Goal: Task Accomplishment & Management: Complete application form

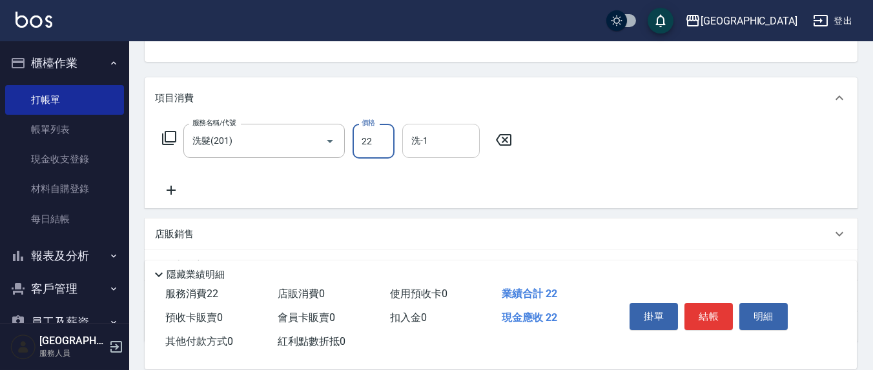
scroll to position [134, 0]
click at [430, 150] on input "洗-1" at bounding box center [441, 141] width 66 height 23
type input "250"
type input "[PERSON_NAME]-22"
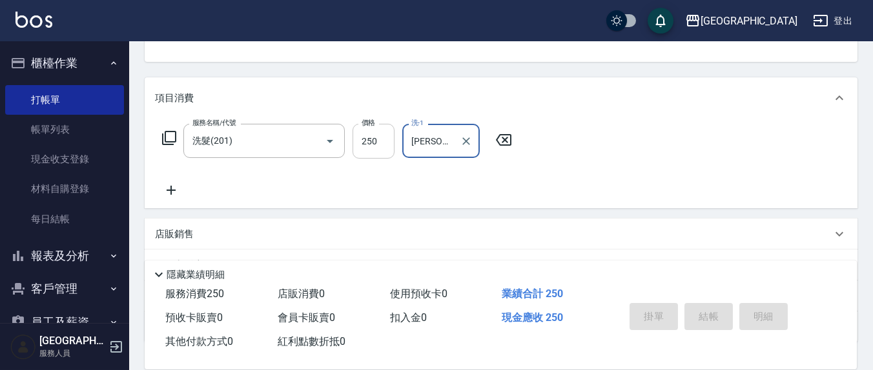
type input "[DATE] 16:53"
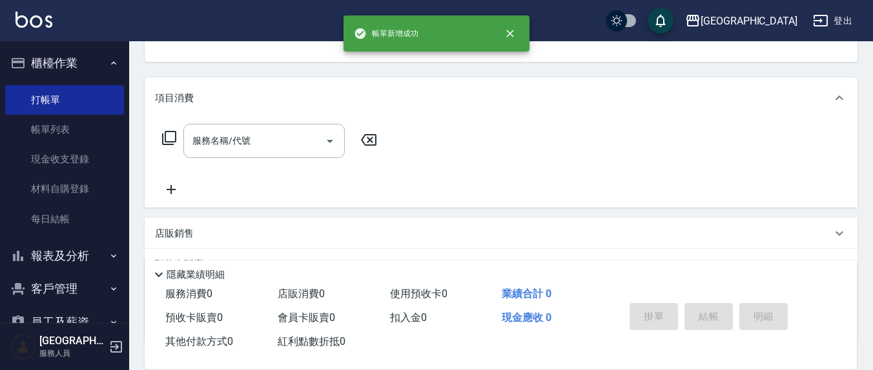
scroll to position [125, 0]
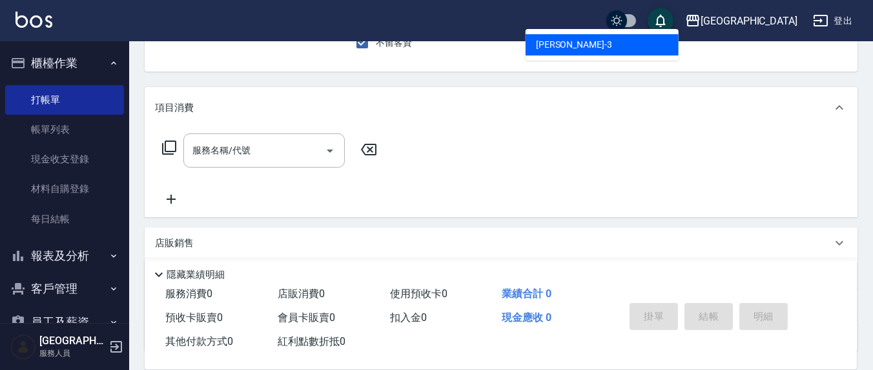
type input "[PERSON_NAME]-3"
type button "true"
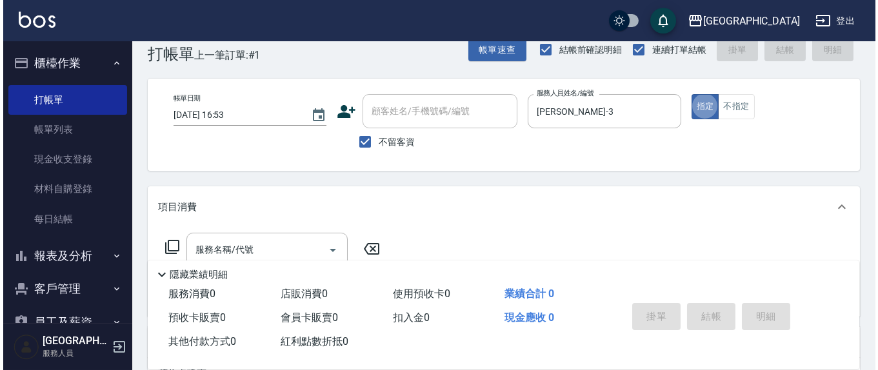
scroll to position [0, 0]
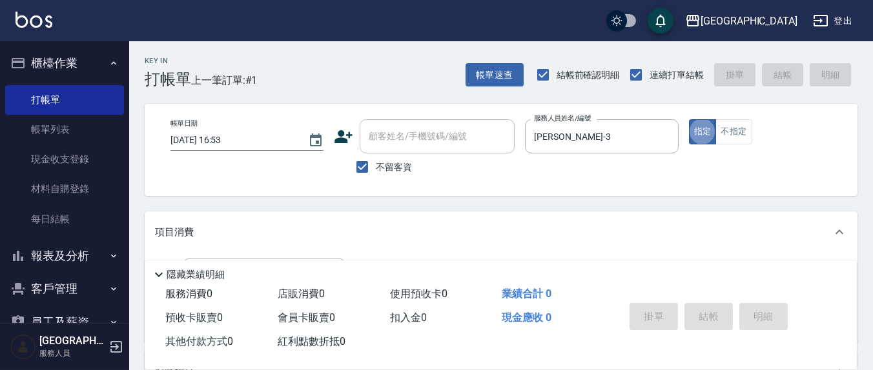
click at [349, 184] on div "帳單日期 [DATE] 16:53 顧客姓名/手機號碼/編號 顧客姓名/手機號碼/編號 不留客資 服務人員姓名/編號 [PERSON_NAME]-3 服務人員…" at bounding box center [501, 150] width 713 height 92
drag, startPoint x: 354, startPoint y: 176, endPoint x: 367, endPoint y: 165, distance: 16.9
click at [354, 176] on input "不留客資" at bounding box center [362, 167] width 27 height 27
checkbox input "false"
click at [383, 141] on div "顧客姓名/手機號碼/編號 顧客姓名/手機號碼/編號" at bounding box center [437, 136] width 155 height 34
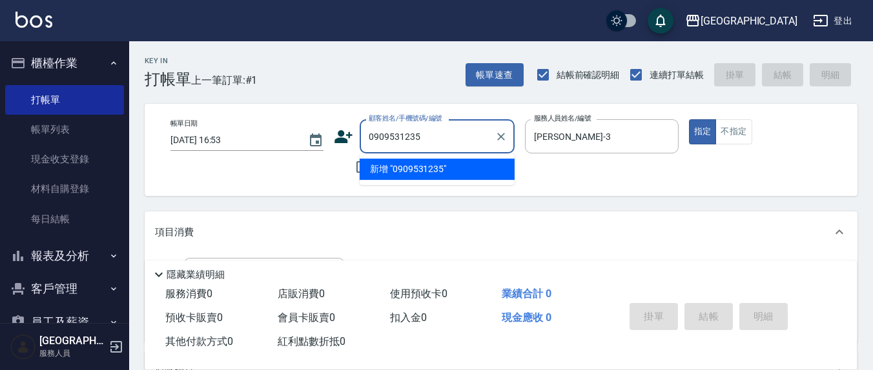
click at [449, 164] on li "新增 "0909531235"" at bounding box center [437, 169] width 155 height 21
type input "0909531235"
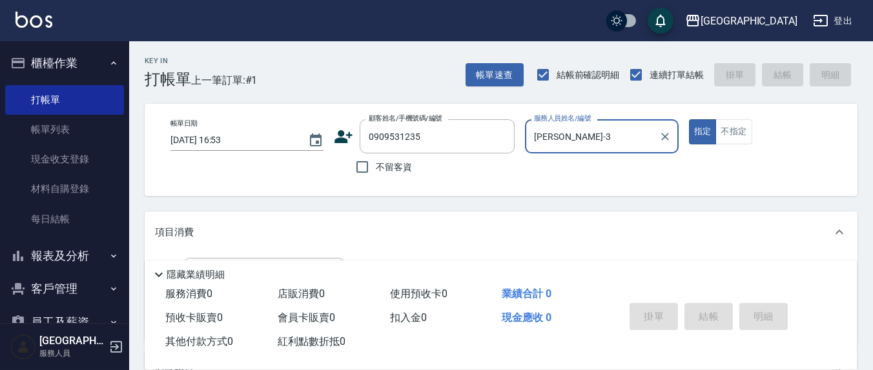
click at [349, 132] on icon at bounding box center [344, 136] width 18 height 13
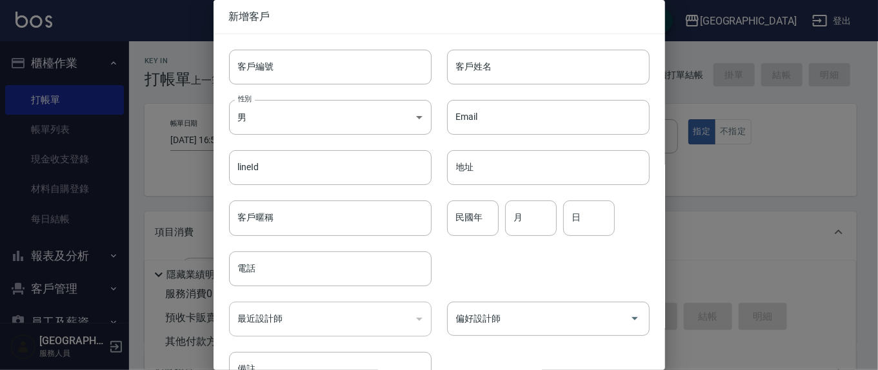
type input "0909531235"
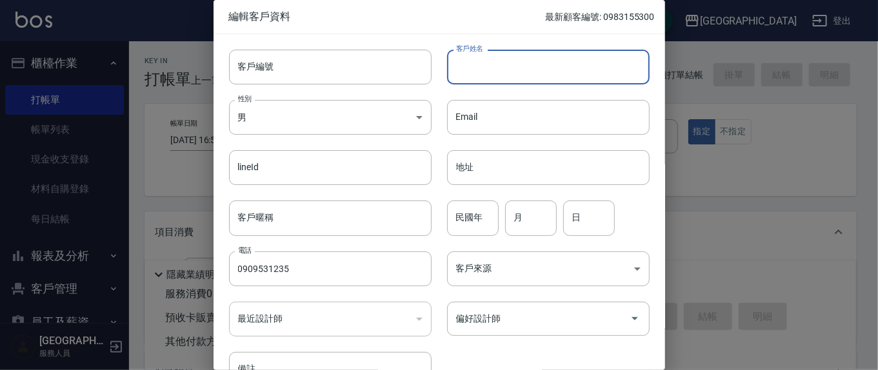
click at [492, 73] on input "客戶姓名" at bounding box center [548, 67] width 203 height 35
type input "陳淑華"
click at [483, 231] on input "民國年" at bounding box center [473, 218] width 52 height 35
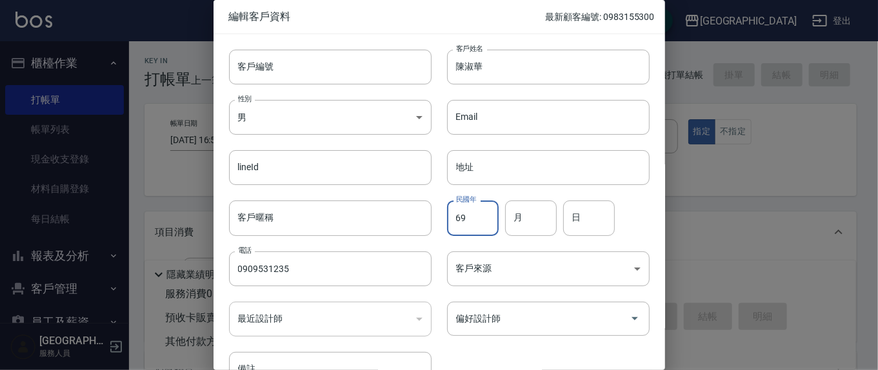
type input "69"
type input "7"
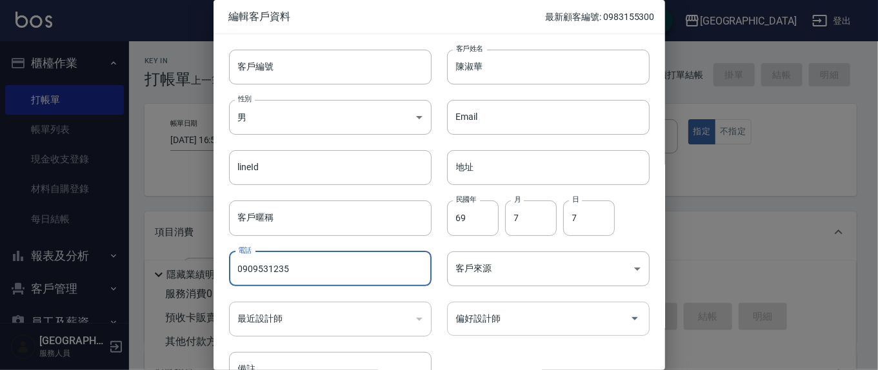
click at [476, 323] on input "偏好設計師" at bounding box center [539, 319] width 172 height 23
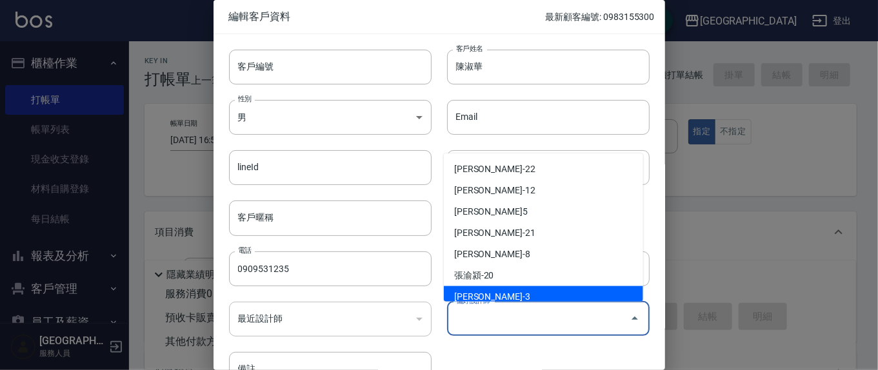
click at [502, 290] on li "[PERSON_NAME]-3" at bounding box center [543, 297] width 199 height 21
type input "[PERSON_NAME]"
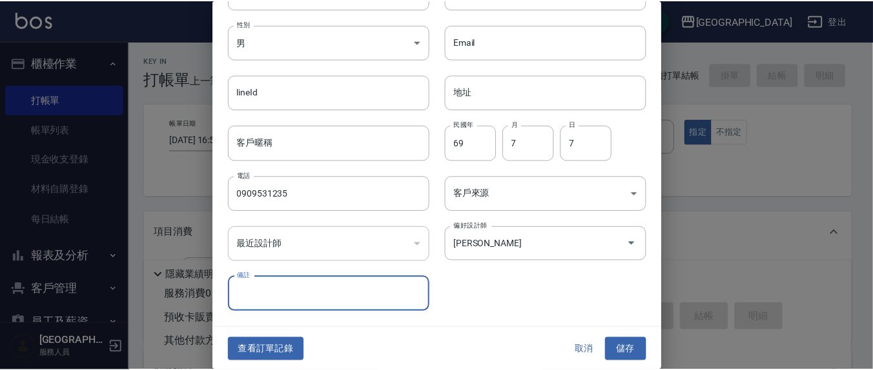
scroll to position [76, 0]
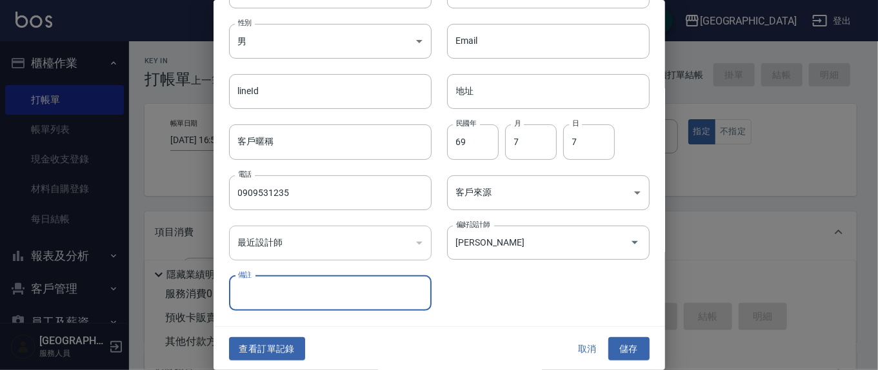
drag, startPoint x: 625, startPoint y: 355, endPoint x: 624, endPoint y: 349, distance: 6.6
click at [625, 353] on button "儲存" at bounding box center [629, 350] width 41 height 24
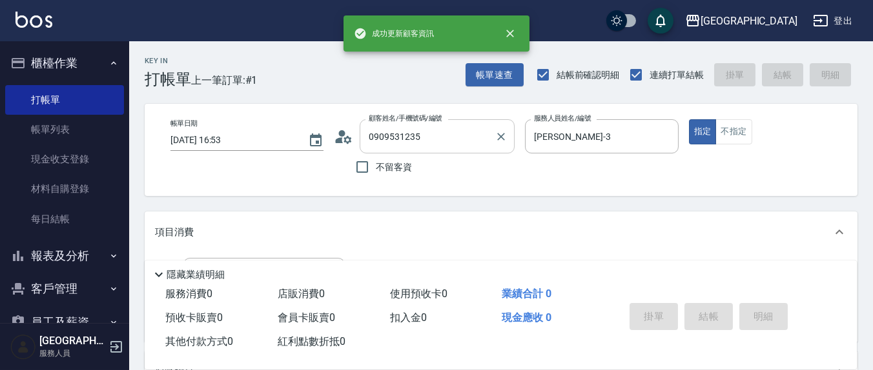
drag, startPoint x: 445, startPoint y: 154, endPoint x: 445, endPoint y: 147, distance: 6.5
click at [445, 153] on div "顧客姓名/手機號碼/編號 0909531235 顧客姓名/手機號碼/編號 不留客資" at bounding box center [424, 149] width 181 height 61
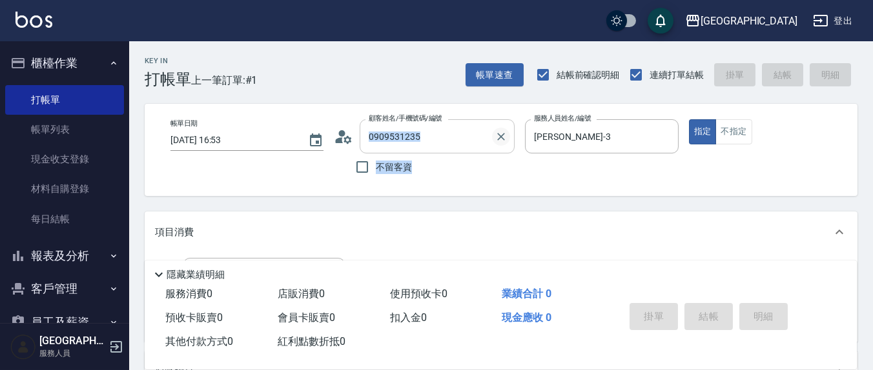
click at [505, 139] on icon "Clear" at bounding box center [500, 136] width 13 height 13
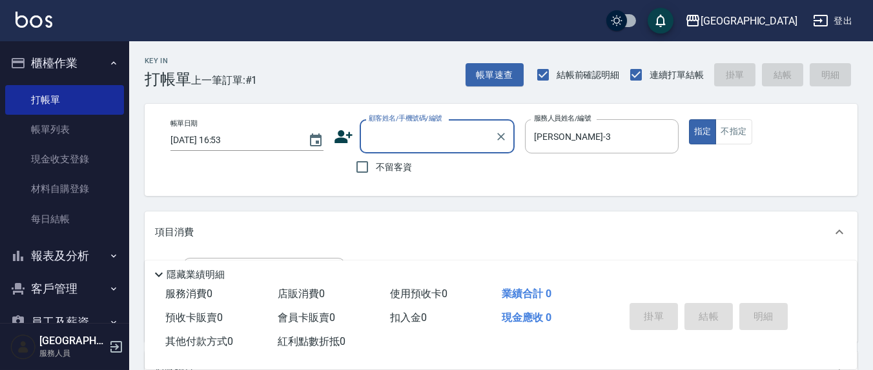
click at [424, 145] on input "顧客姓名/手機號碼/編號" at bounding box center [427, 136] width 124 height 23
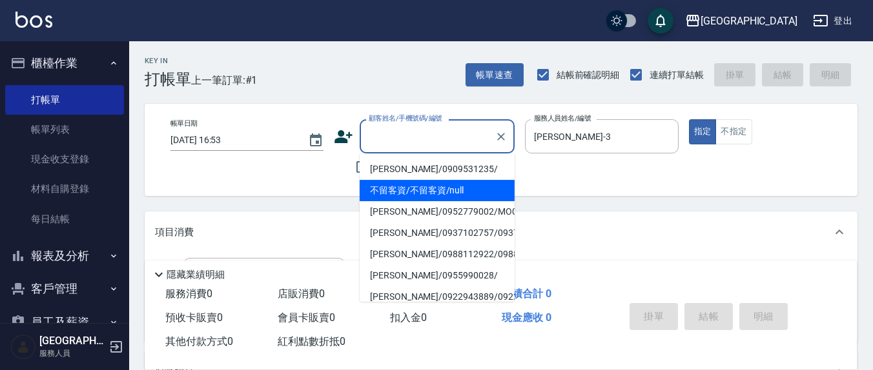
click at [385, 163] on li "[PERSON_NAME]/0909531235/" at bounding box center [437, 169] width 155 height 21
type input "[PERSON_NAME]/0909531235/"
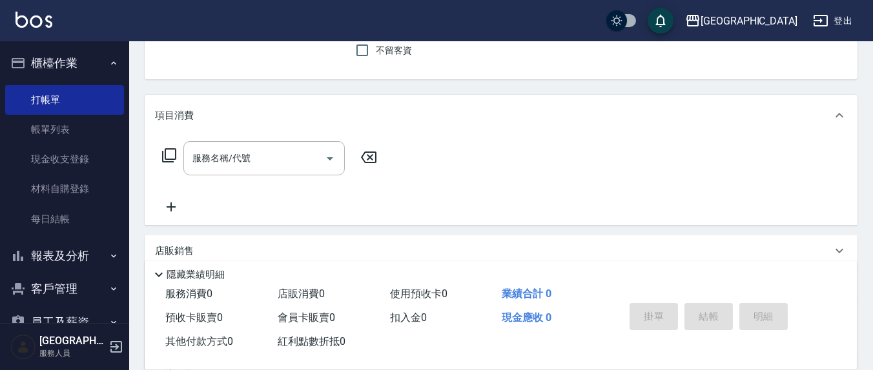
scroll to position [134, 0]
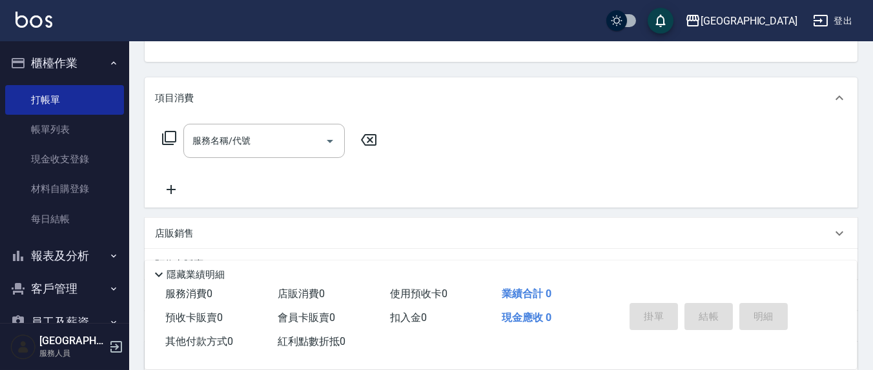
click at [217, 136] on div "服務名稱/代號 服務名稱/代號" at bounding box center [263, 141] width 161 height 34
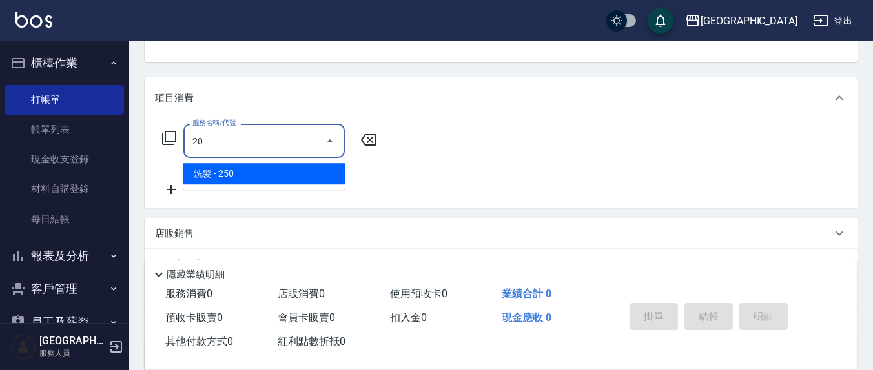
type input "2"
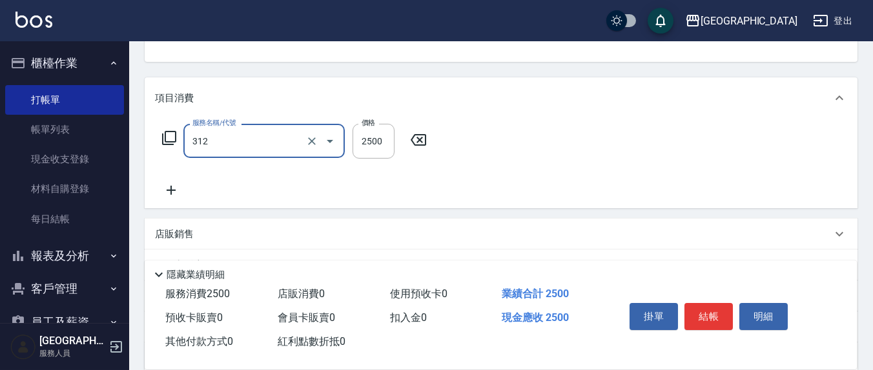
type input "有氧水離子燙2500(312)"
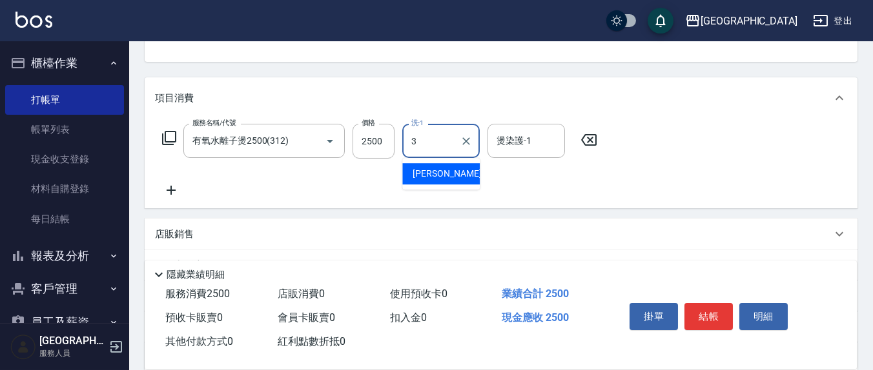
type input "[PERSON_NAME]-3"
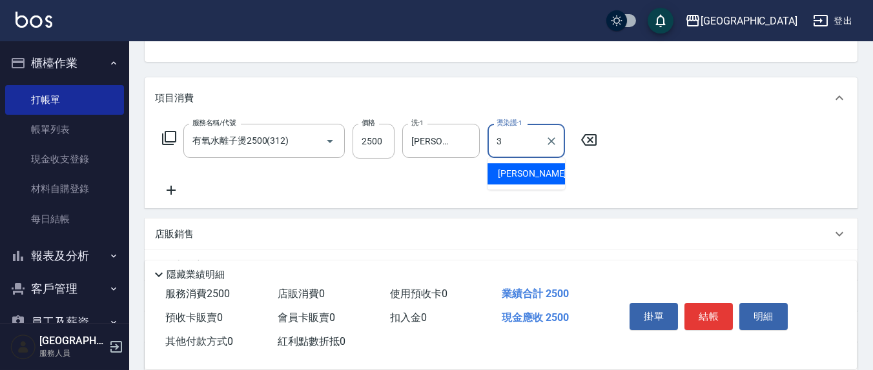
type input "[PERSON_NAME]-3"
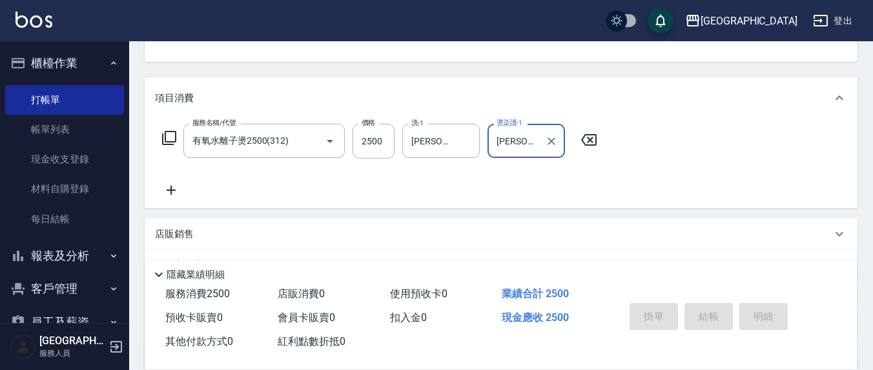
type input "[DATE] 16:54"
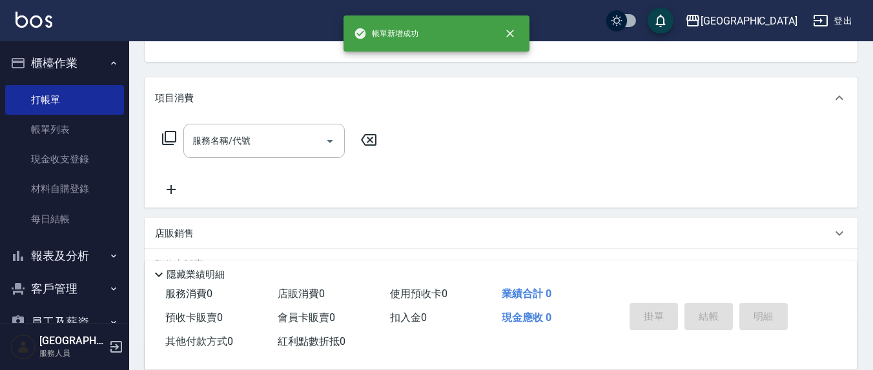
scroll to position [125, 0]
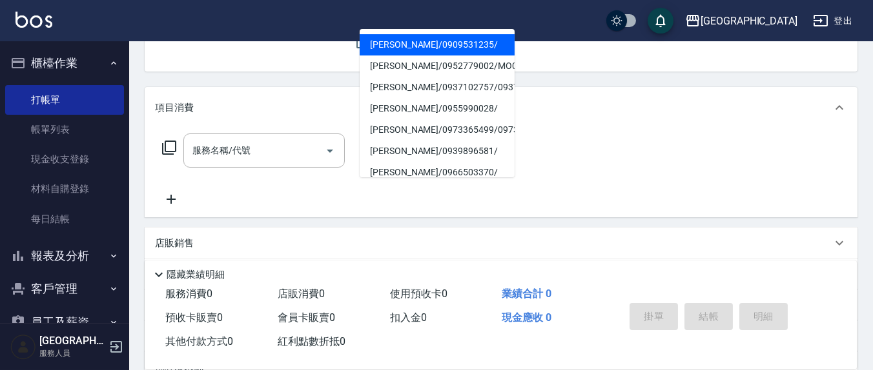
type input "[PERSON_NAME]/0909531235/"
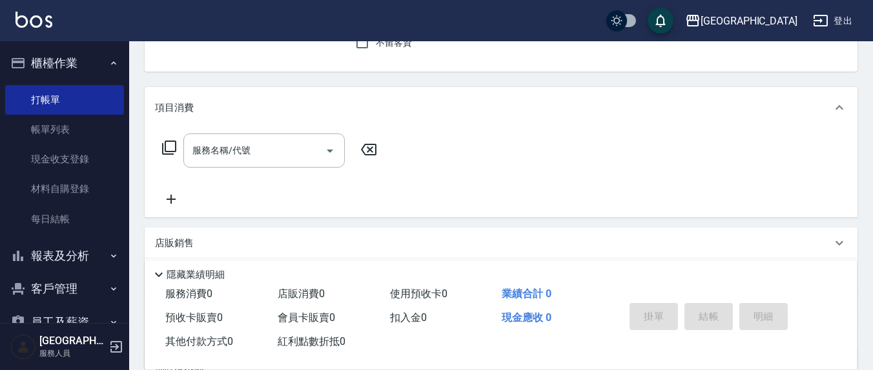
scroll to position [0, 0]
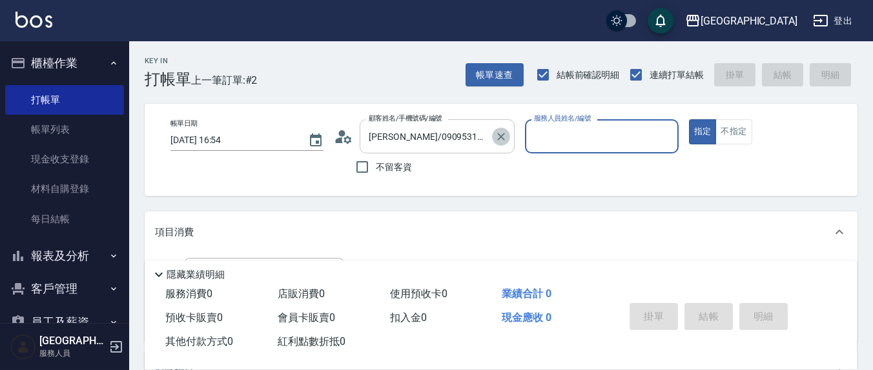
click at [503, 143] on icon "Clear" at bounding box center [500, 136] width 13 height 13
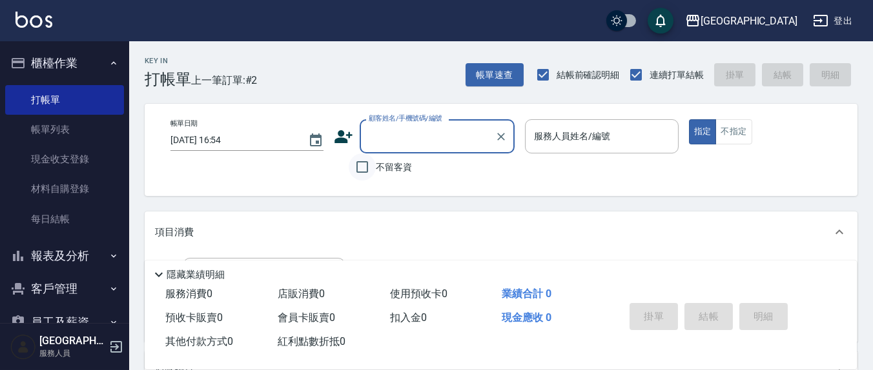
drag, startPoint x: 409, startPoint y: 156, endPoint x: 367, endPoint y: 164, distance: 42.8
click at [409, 156] on label "不留客資" at bounding box center [380, 167] width 63 height 27
click at [376, 156] on input "不留客資" at bounding box center [362, 167] width 27 height 27
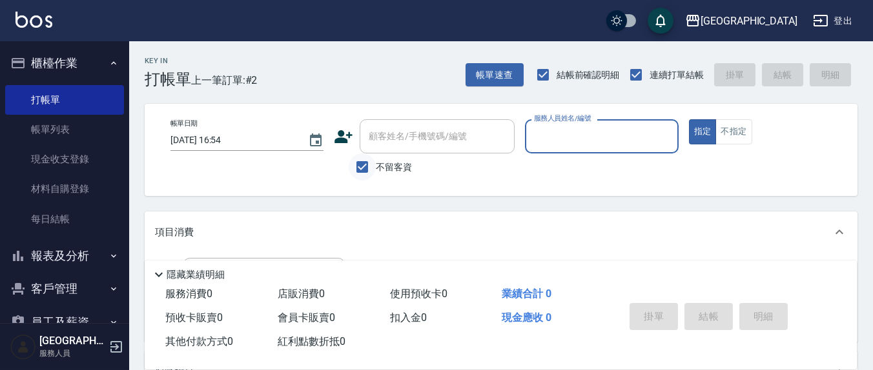
click at [372, 171] on input "不留客資" at bounding box center [362, 167] width 27 height 27
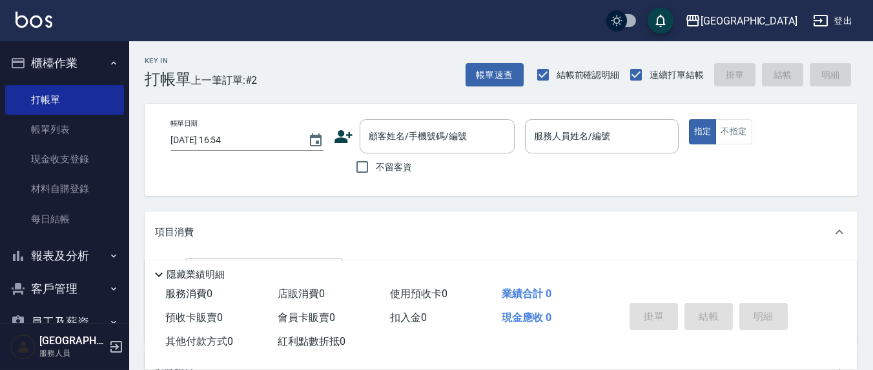
click at [326, 160] on div "帳單日期 [DATE] 16:54 顧客姓名/手機號碼/編號 顧客姓名/手機號碼/編號 不留客資 服務人員姓名/編號 服務人員姓名/編號 指定 不指定" at bounding box center [501, 149] width 682 height 61
click at [405, 168] on span "不留客資" at bounding box center [394, 168] width 36 height 14
click at [376, 168] on input "不留客資" at bounding box center [362, 167] width 27 height 27
checkbox input "true"
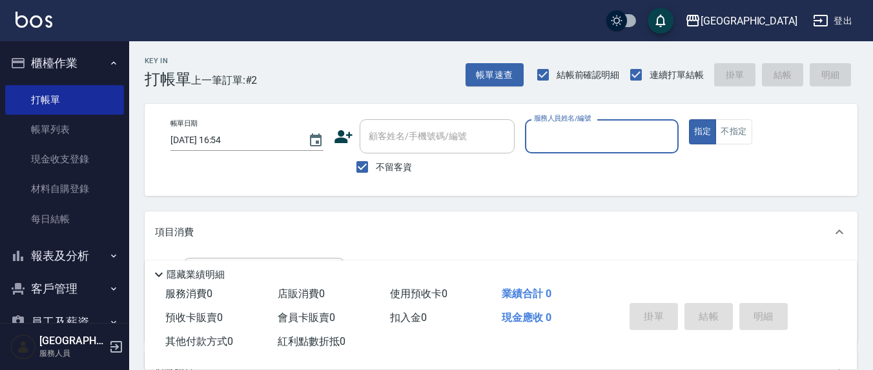
click at [511, 153] on div "顧客姓名/手機號碼/編號" at bounding box center [437, 136] width 155 height 34
type input "2"
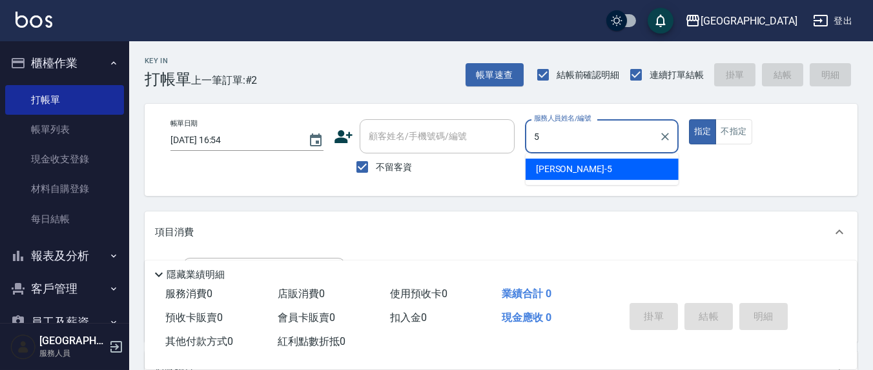
type input "[PERSON_NAME]5"
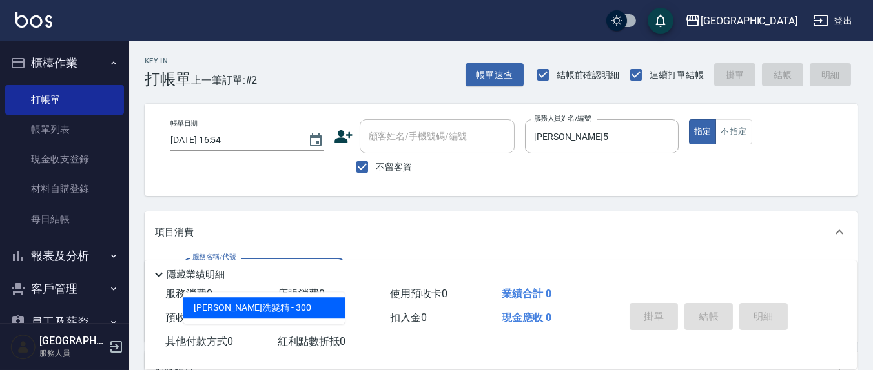
type input "歐娜洗髮精(210)"
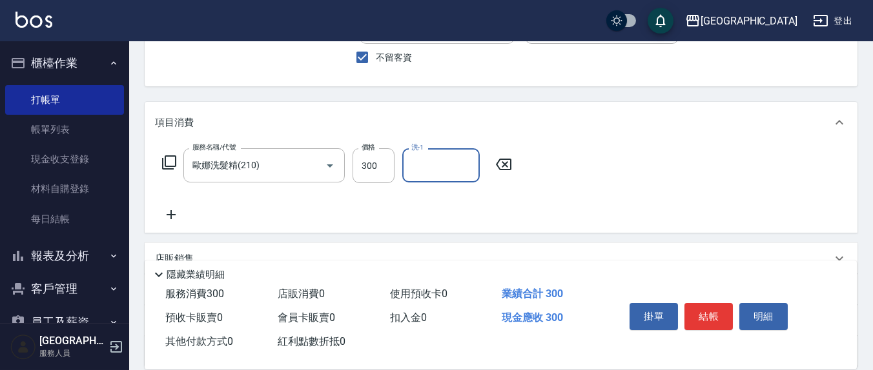
scroll to position [134, 0]
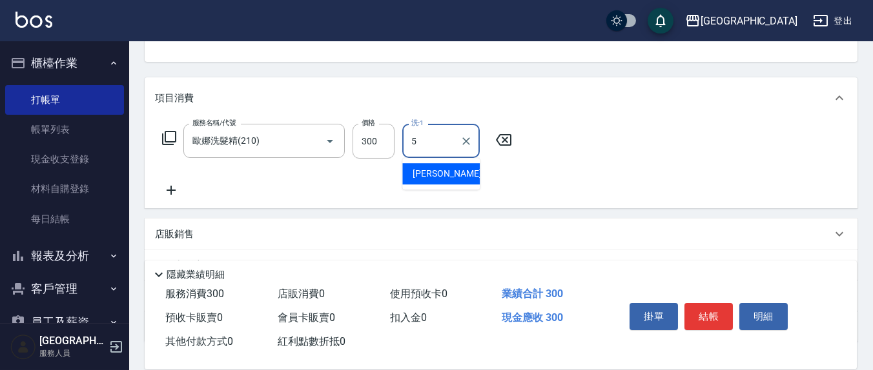
type input "[PERSON_NAME]5"
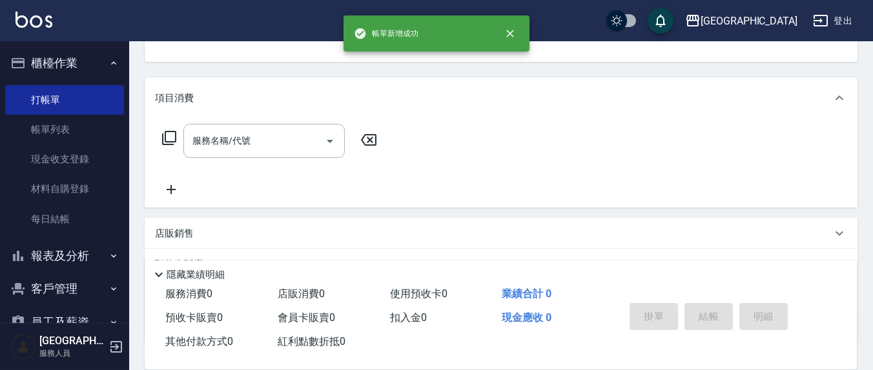
scroll to position [125, 0]
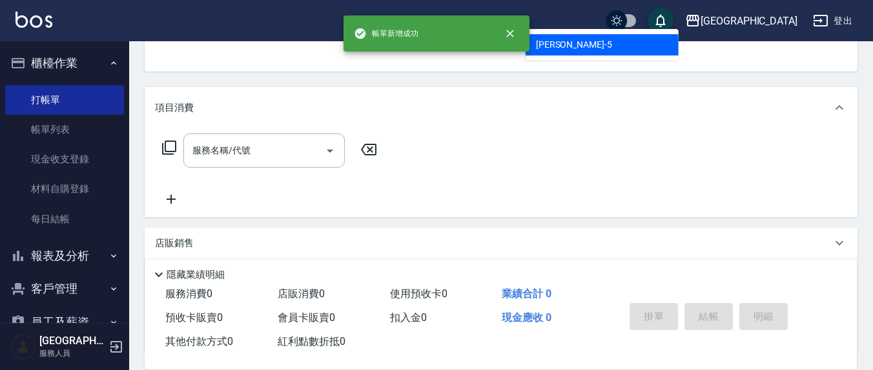
type input "[PERSON_NAME]5"
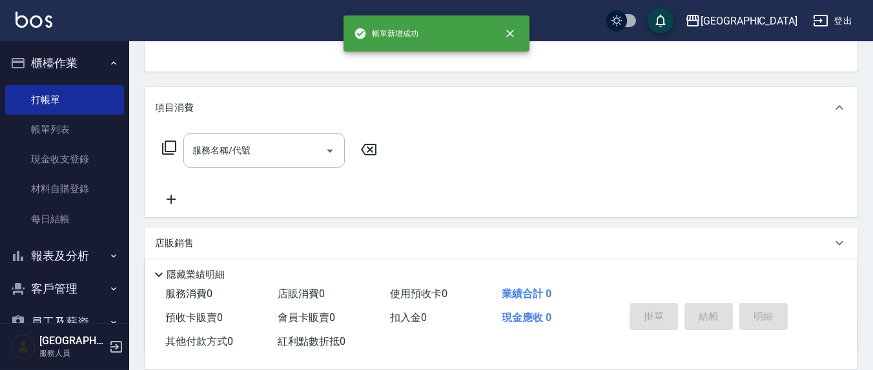
scroll to position [119, 0]
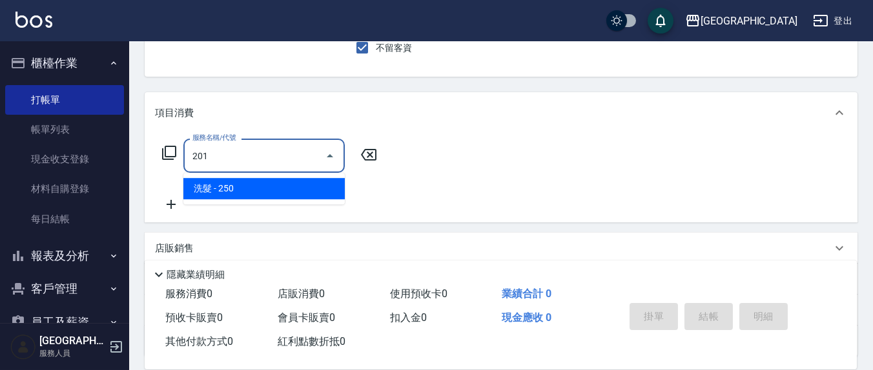
type input "洗髮(201)"
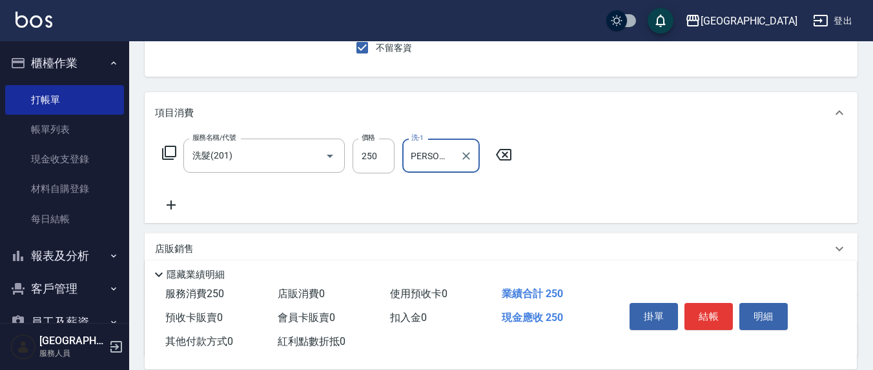
scroll to position [0, 0]
type input "[PERSON_NAME]-22"
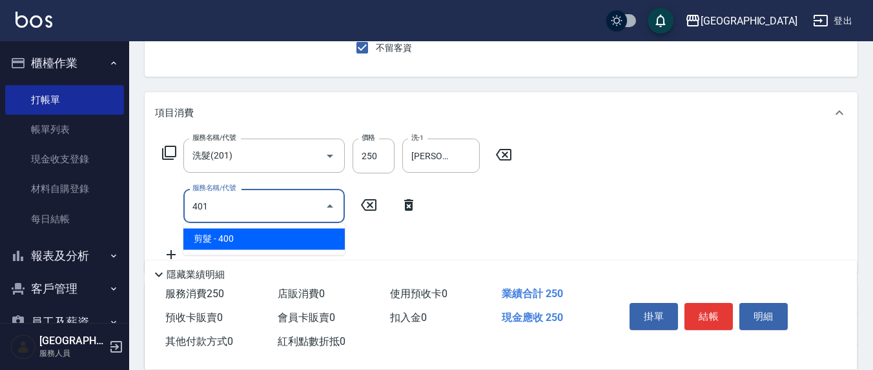
type input "剪髮(401)"
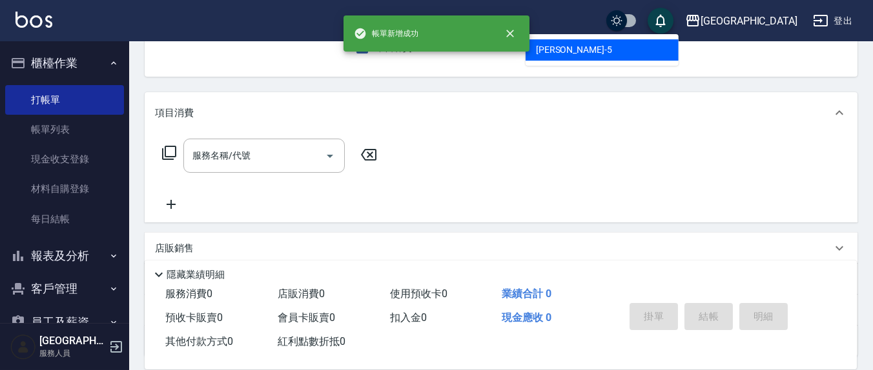
type input "[PERSON_NAME]5"
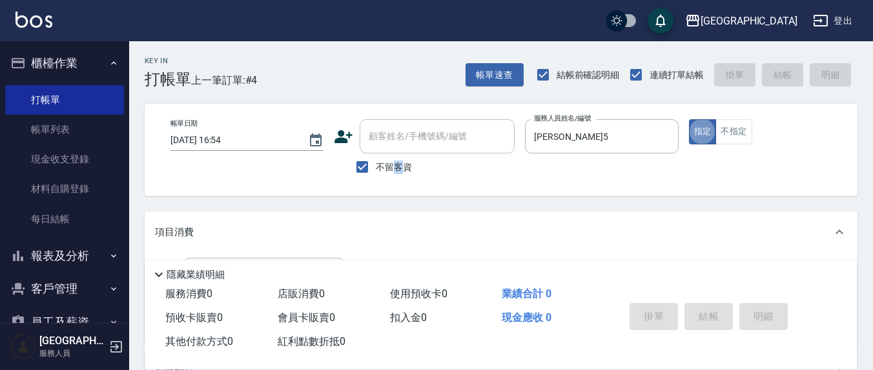
click at [396, 158] on label "不留客資" at bounding box center [380, 167] width 63 height 27
click at [374, 169] on input "不留客資" at bounding box center [362, 167] width 27 height 27
checkbox input "false"
click at [386, 134] on div "顧客姓名/手機號碼/編號 顧客姓名/手機號碼/編號" at bounding box center [437, 136] width 155 height 34
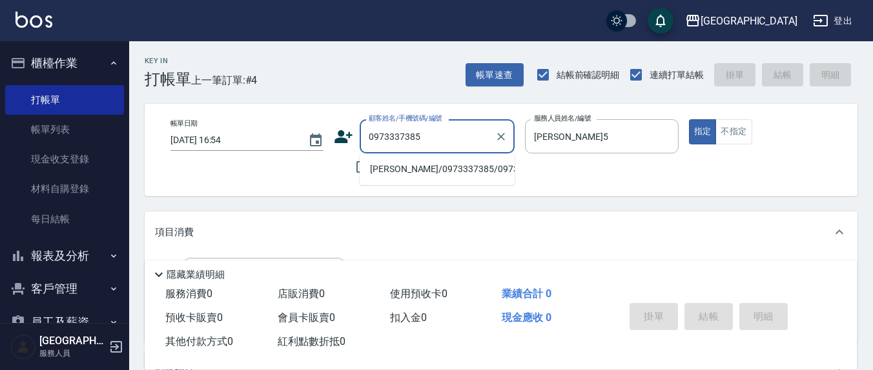
click at [407, 172] on li "[PERSON_NAME]/0973337385/0973337385" at bounding box center [437, 169] width 155 height 21
type input "[PERSON_NAME]/0973337385/0973337385"
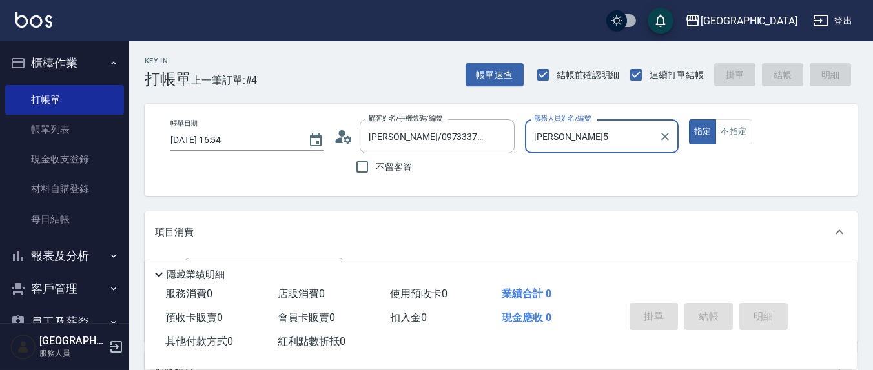
scroll to position [134, 0]
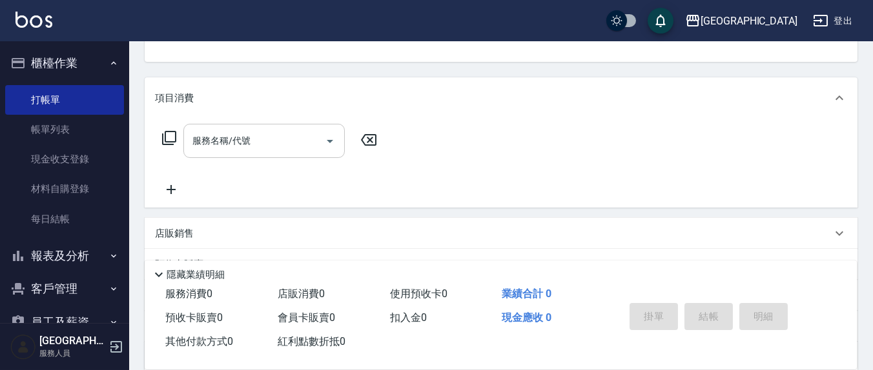
click at [277, 154] on div "服務名稱/代號" at bounding box center [263, 141] width 161 height 34
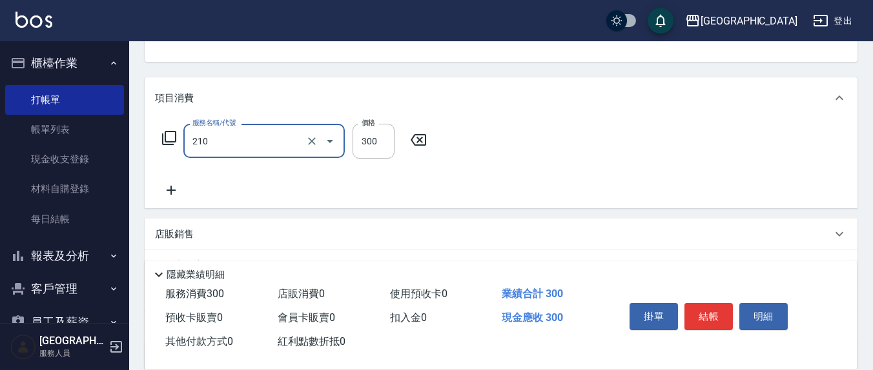
type input "歐娜洗髮精(210)"
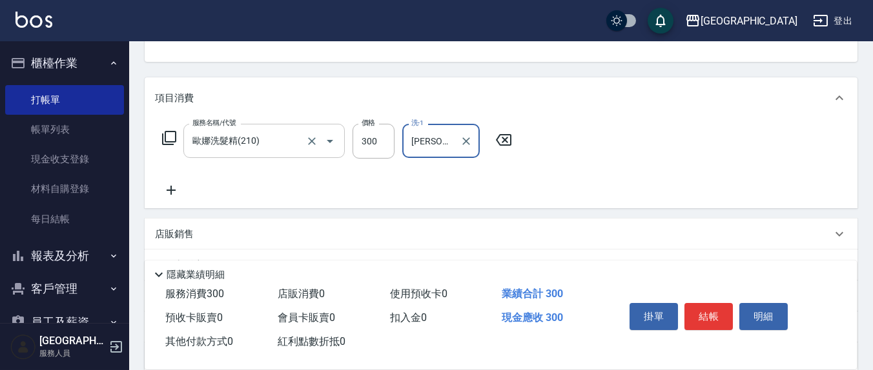
type input "[PERSON_NAME]-22"
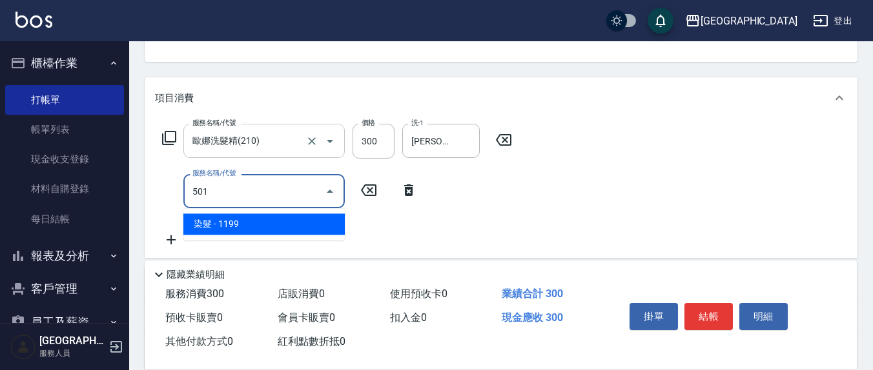
type input "染髮(501)"
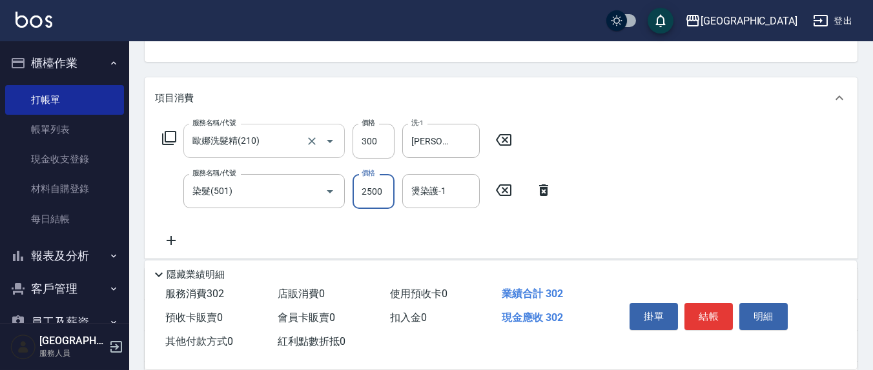
type input "2500"
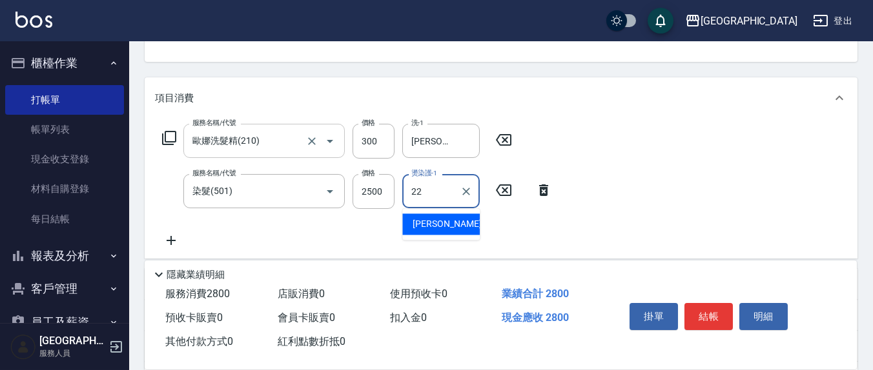
type input "[PERSON_NAME]-22"
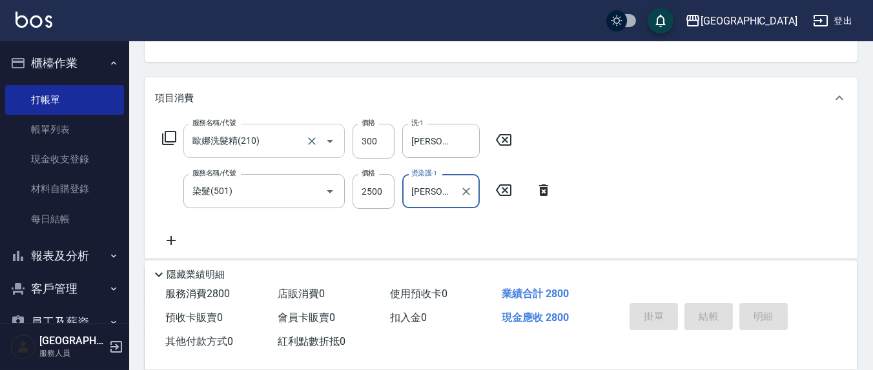
type input "[DATE] 16:55"
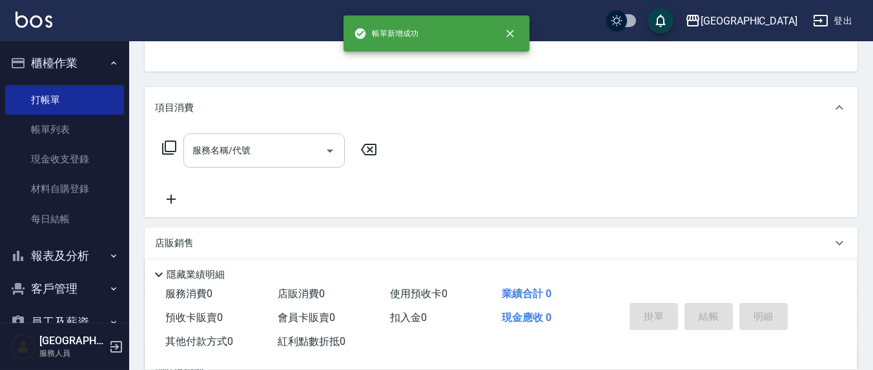
scroll to position [0, 0]
type input "13"
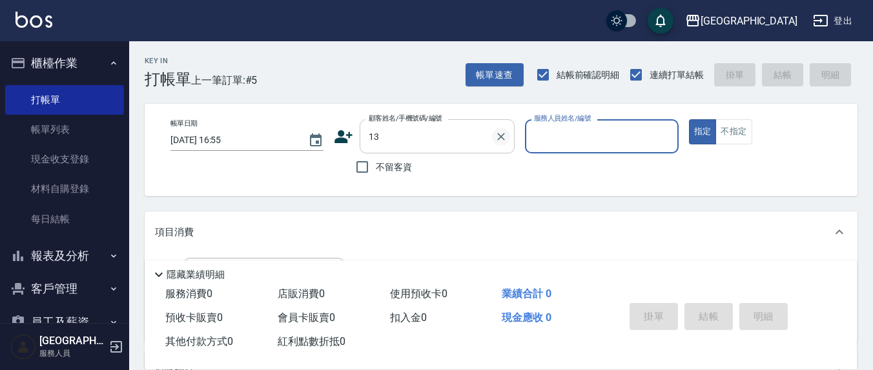
drag, startPoint x: 503, startPoint y: 141, endPoint x: 492, endPoint y: 141, distance: 10.3
click at [500, 141] on icon "Clear" at bounding box center [500, 136] width 13 height 13
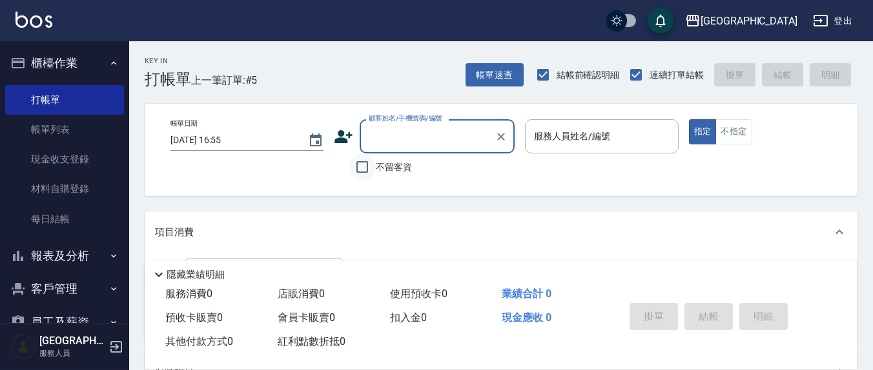
click at [363, 163] on input "不留客資" at bounding box center [362, 167] width 27 height 27
checkbox input "true"
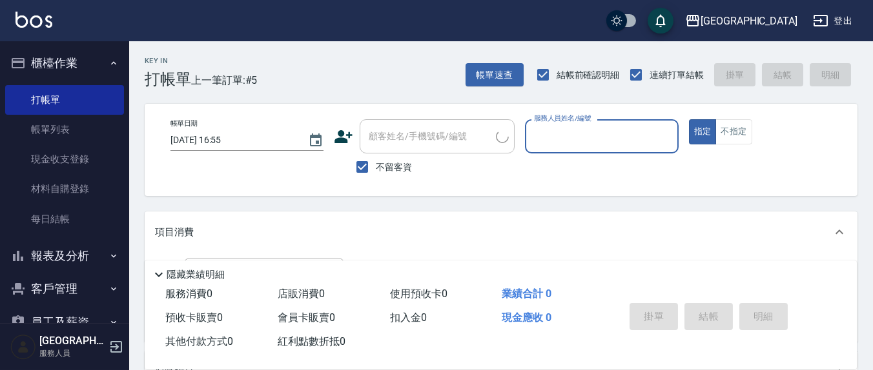
click at [590, 128] on input "服務人員姓名/編號" at bounding box center [601, 136] width 141 height 23
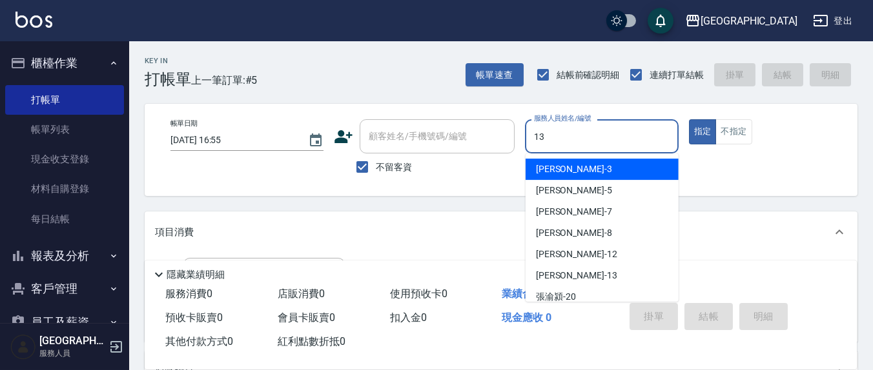
type input "[PERSON_NAME]-13"
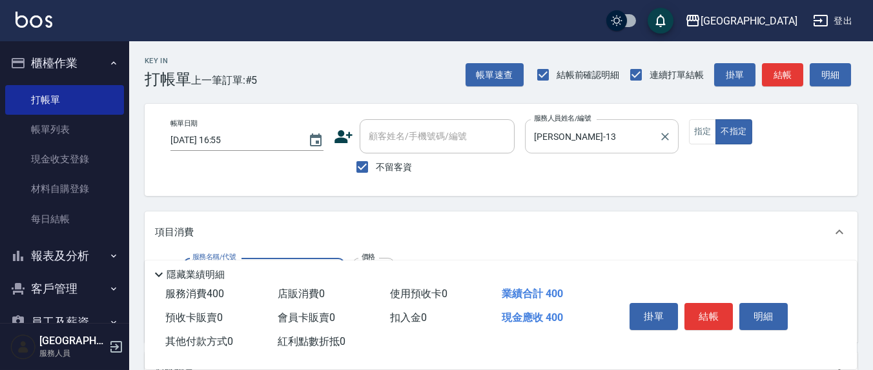
type input "剪髮(401)"
type input "200"
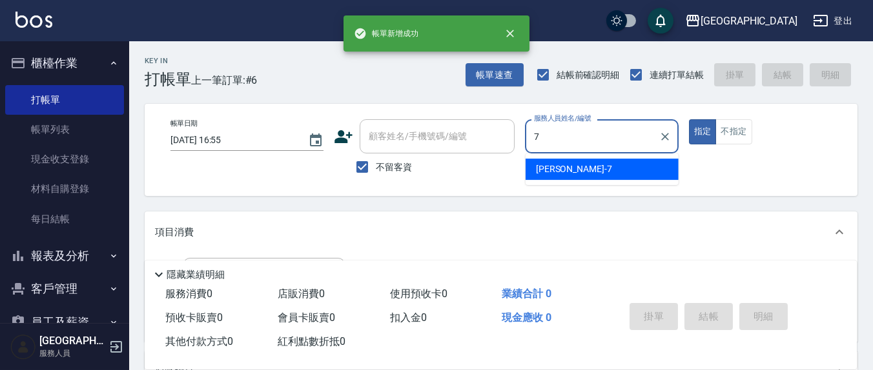
type input "[PERSON_NAME]7"
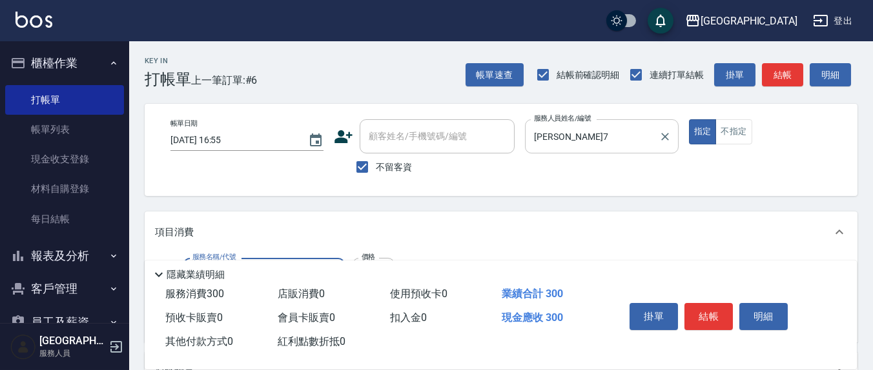
type input "歐娜洗髮精(210)"
type input "[PERSON_NAME]-22"
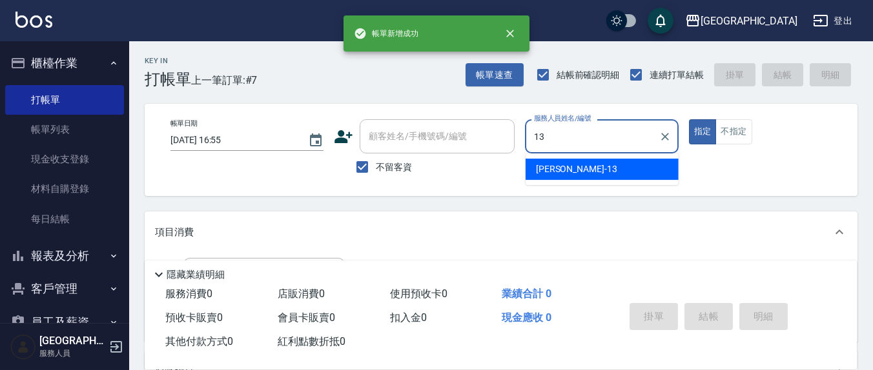
type input "[PERSON_NAME]-13"
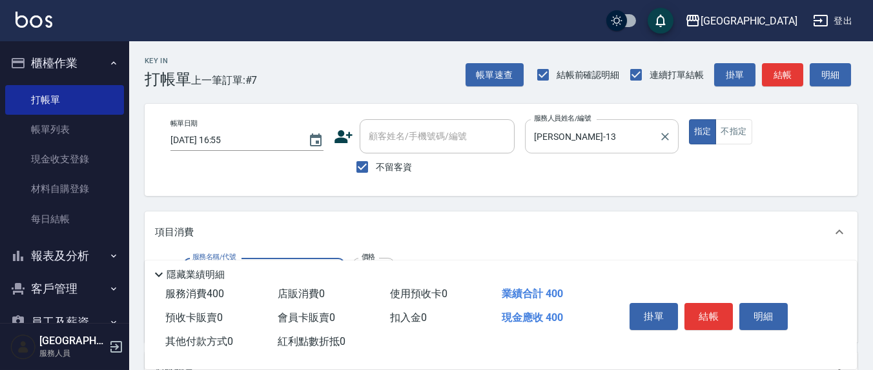
type input "健康洗(206)"
type input "[PERSON_NAME]-3"
type input "剪髮(401)"
type input "300"
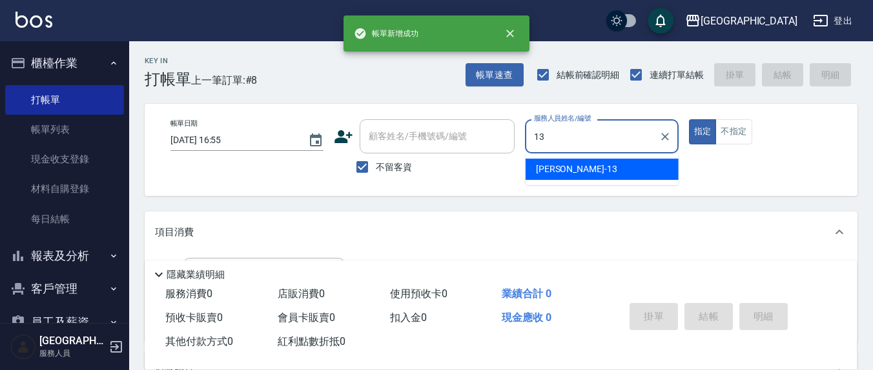
type input "[PERSON_NAME]-13"
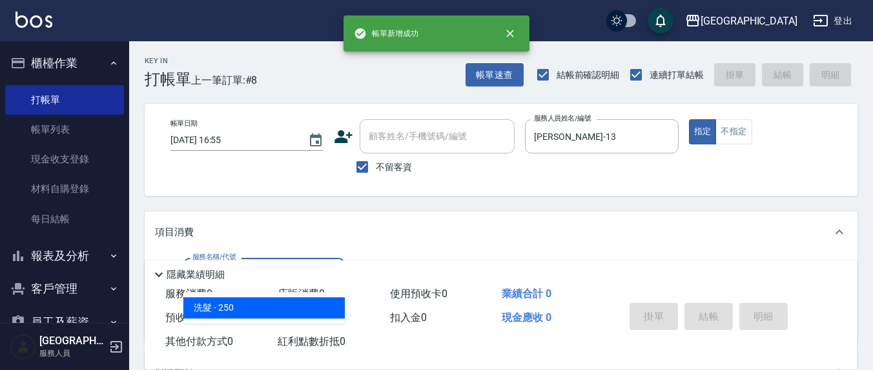
type input "洗髮(201)"
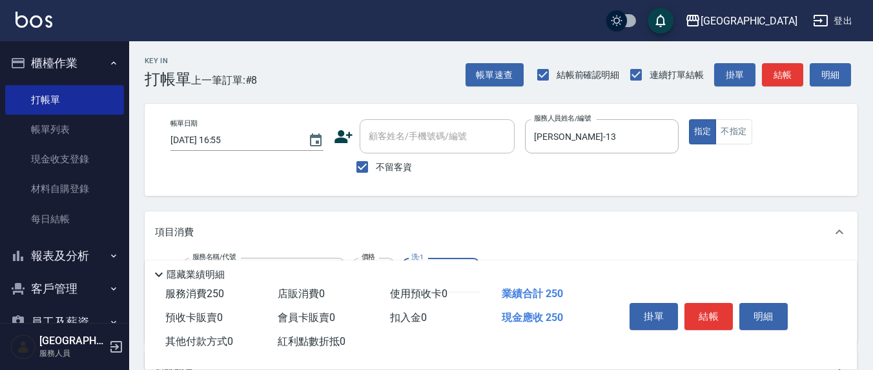
type input "[PERSON_NAME]-22"
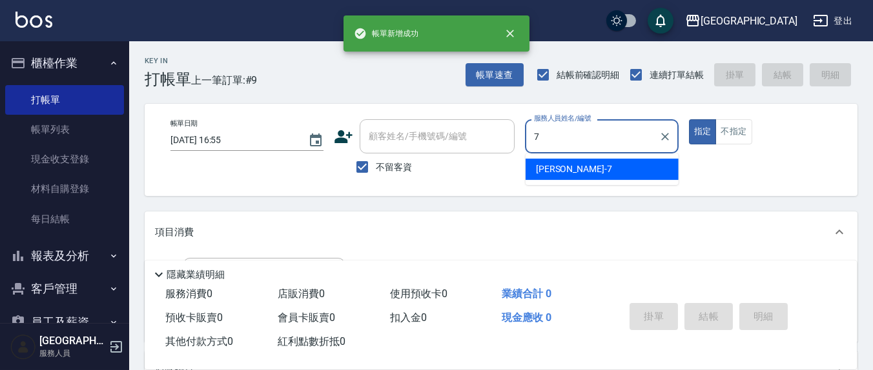
type input "[PERSON_NAME]7"
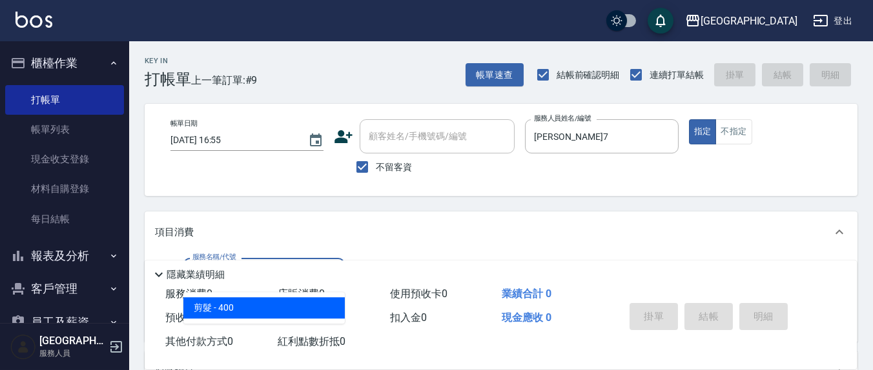
type input "剪髮(401)"
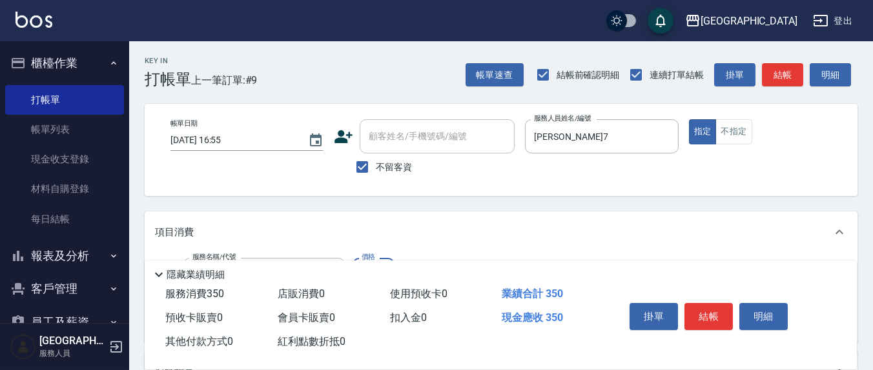
type input "350"
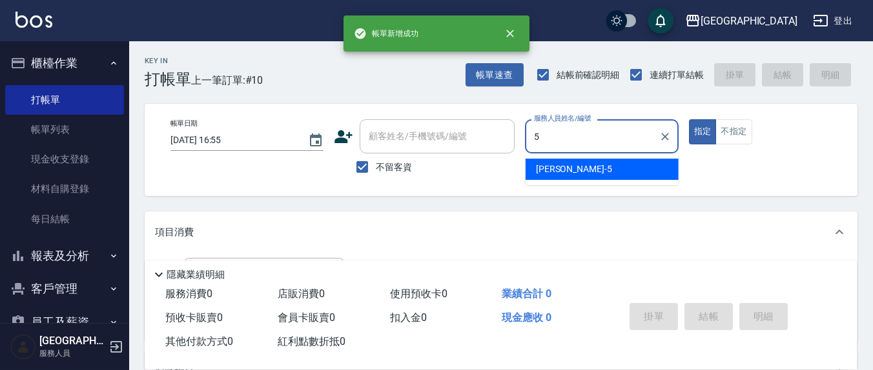
type input "[PERSON_NAME]5"
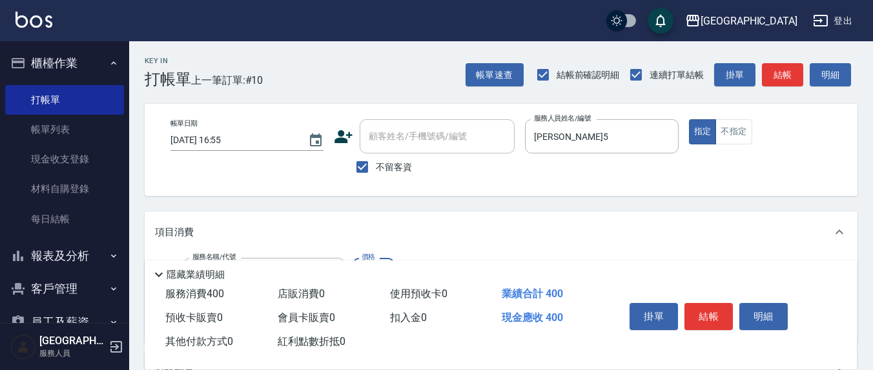
type input "剪髮(401)"
type input "350"
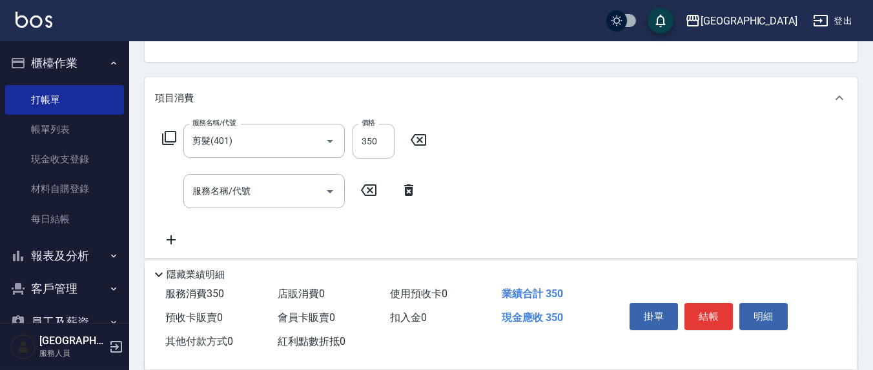
click at [509, 212] on div "服務名稱/代號 剪髮(401) 服務名稱/代號 價格 350 價格 服務名稱/代號 服務名稱/代號" at bounding box center [501, 188] width 713 height 139
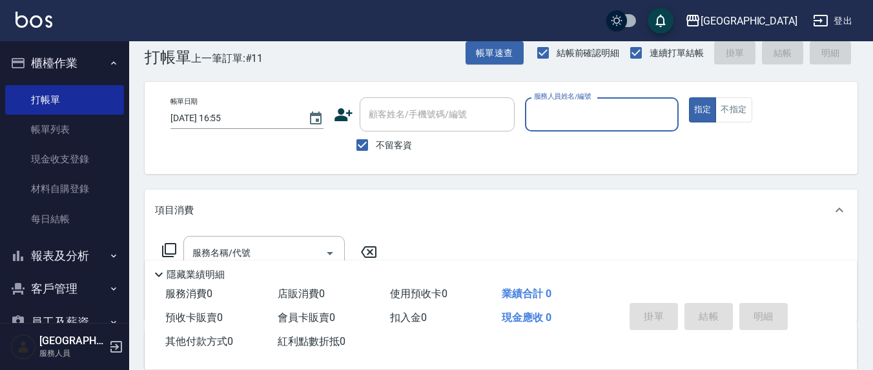
scroll to position [0, 0]
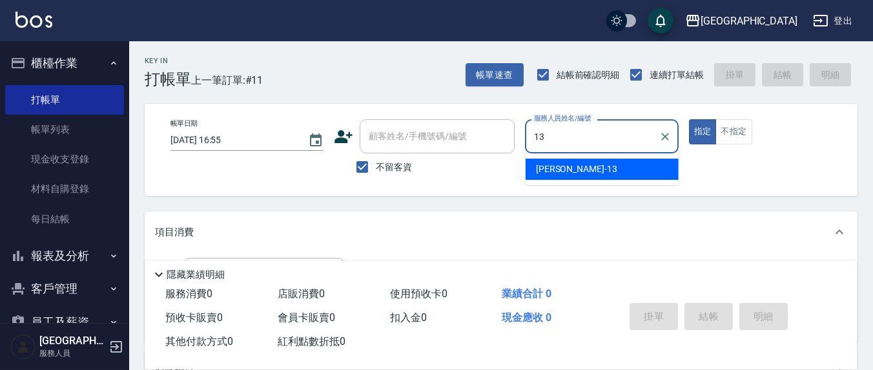
type input "[PERSON_NAME]-13"
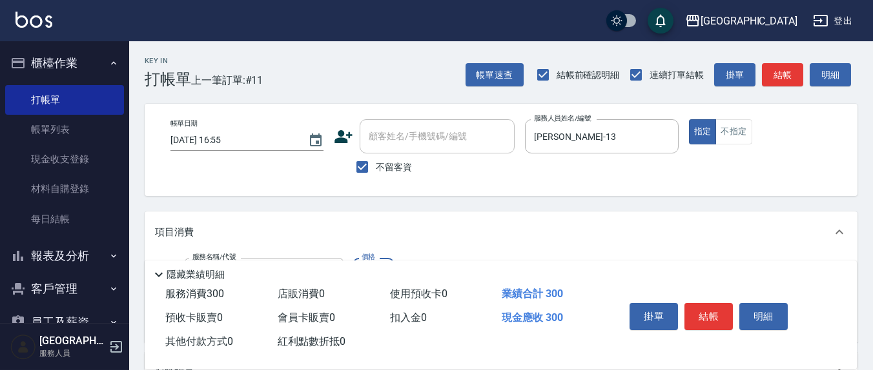
type input "歐娜洗髮精(210)"
type input "[PERSON_NAME]-3"
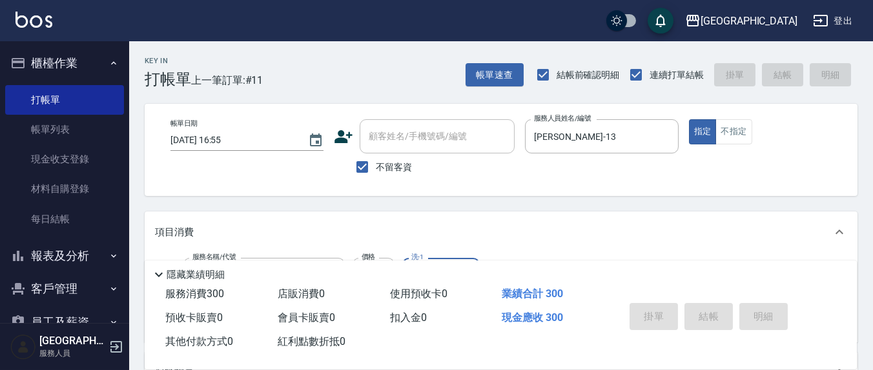
type input "[DATE] 17:22"
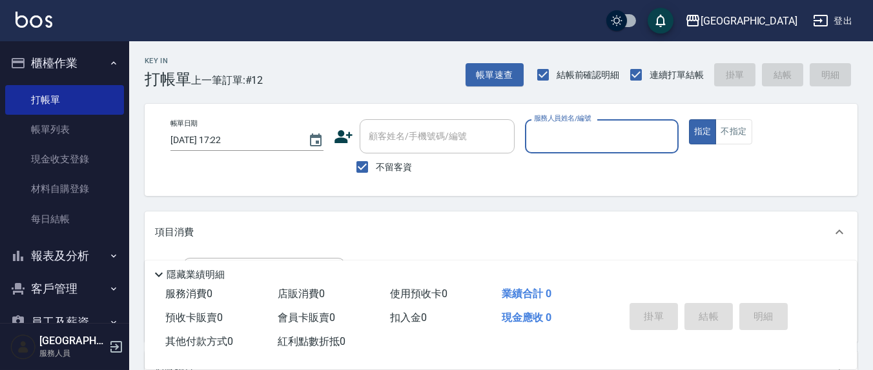
click at [383, 167] on span "不留客資" at bounding box center [394, 168] width 36 height 14
click at [376, 167] on input "不留客資" at bounding box center [362, 167] width 27 height 27
checkbox input "false"
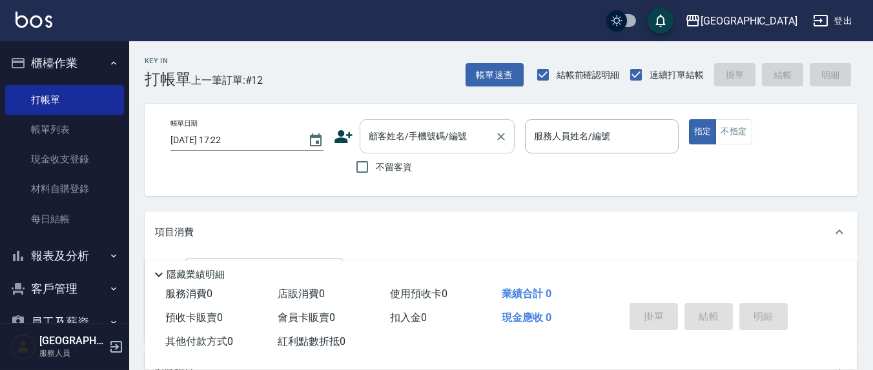
click at [402, 139] on div "顧客姓名/手機號碼/編號 顧客姓名/手機號碼/編號" at bounding box center [437, 136] width 155 height 34
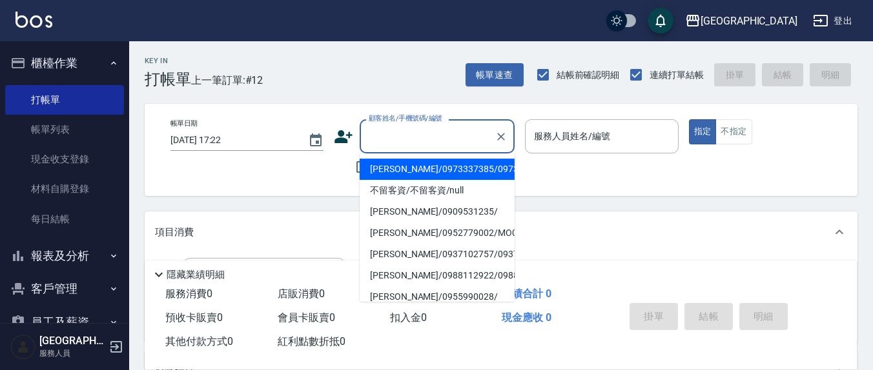
type input "ㄨ"
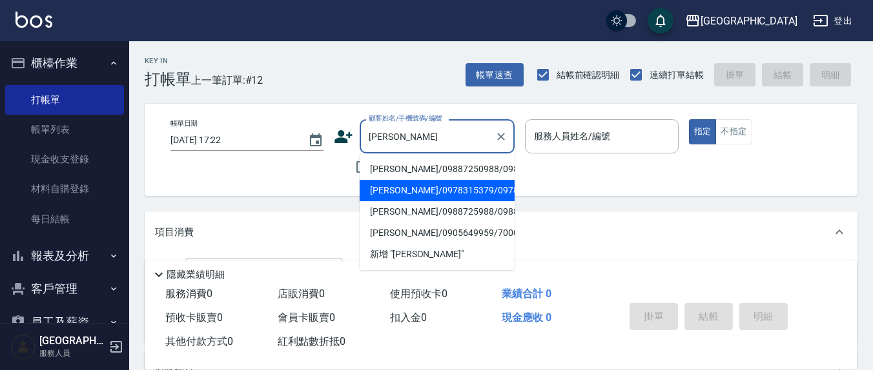
click at [407, 201] on li "[PERSON_NAME]/0978315379/0978315379" at bounding box center [437, 190] width 155 height 21
type input "[PERSON_NAME]/0978315379/0978315379"
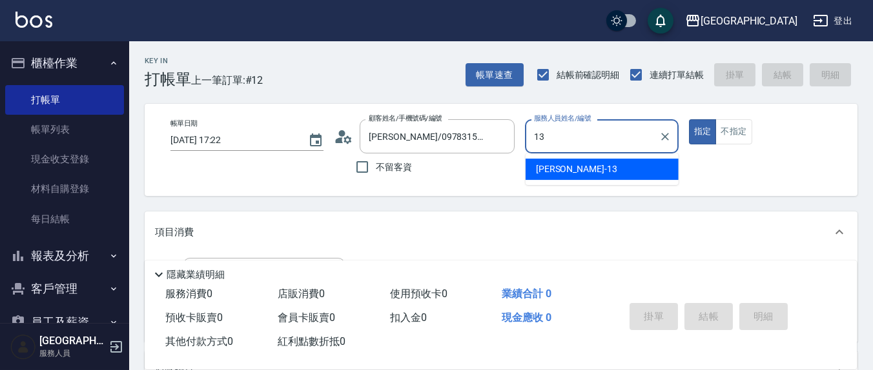
type input "[PERSON_NAME]-13"
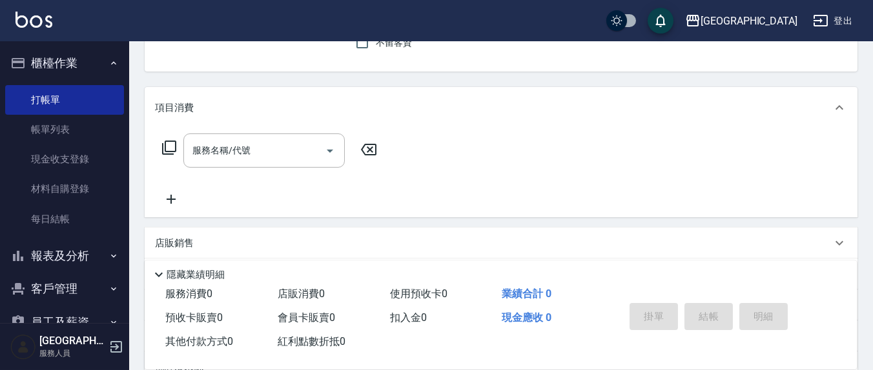
scroll to position [134, 0]
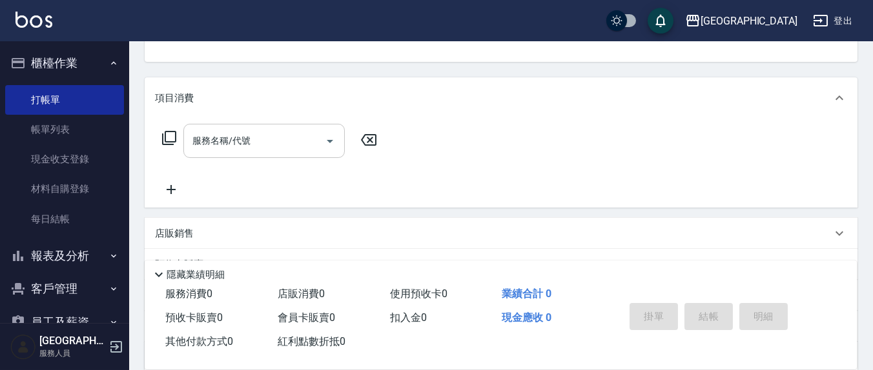
click at [273, 146] on input "服務名稱/代號" at bounding box center [254, 141] width 130 height 23
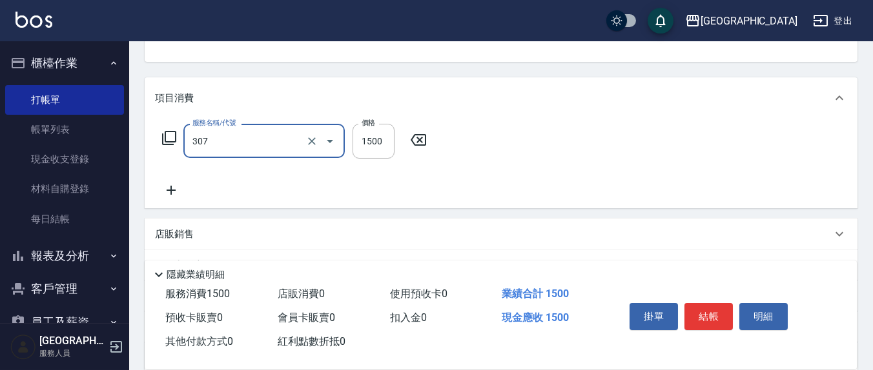
type input "EF麥拉寧燙髮1500(307)"
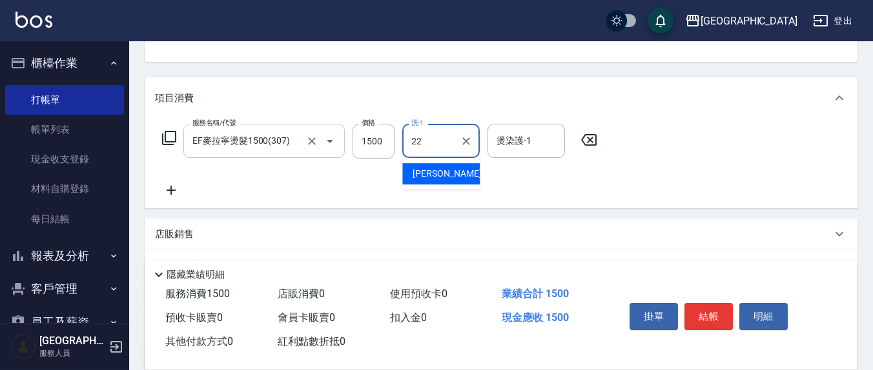
type input "[PERSON_NAME]-22"
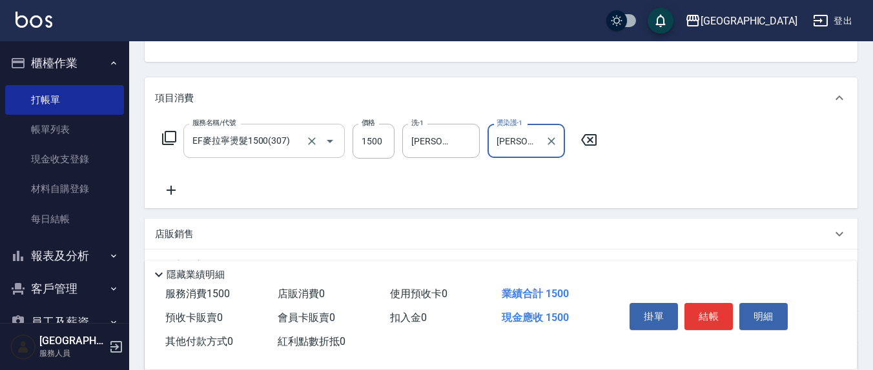
type input "[PERSON_NAME]-22"
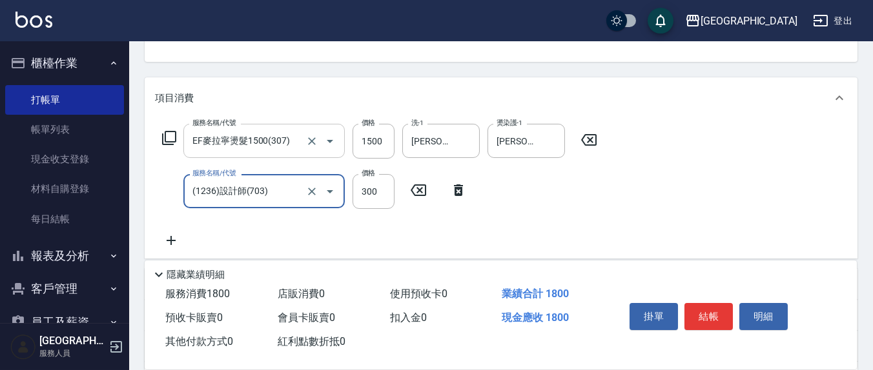
type input "(1236)設計師(703)"
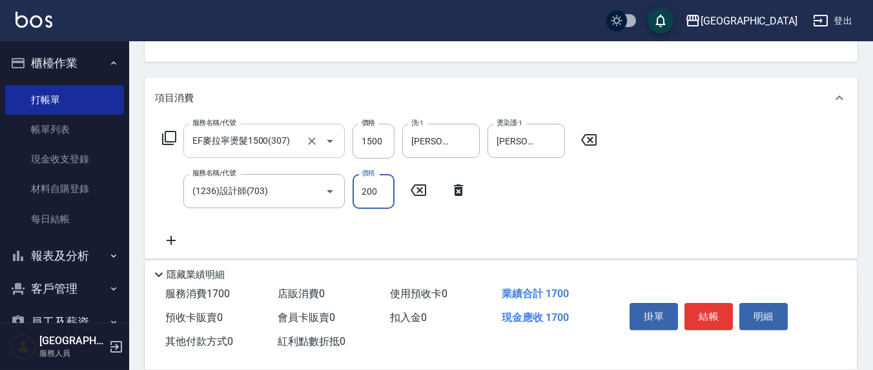
type input "200"
click at [265, 140] on input "EF麥拉寧燙髮1500(307)" at bounding box center [246, 141] width 114 height 23
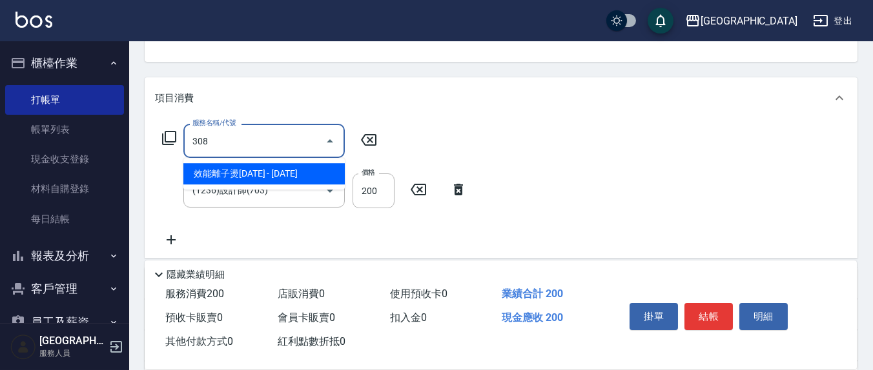
click at [293, 176] on span "效能離子燙[DATE] - [DATE]" at bounding box center [263, 173] width 161 height 21
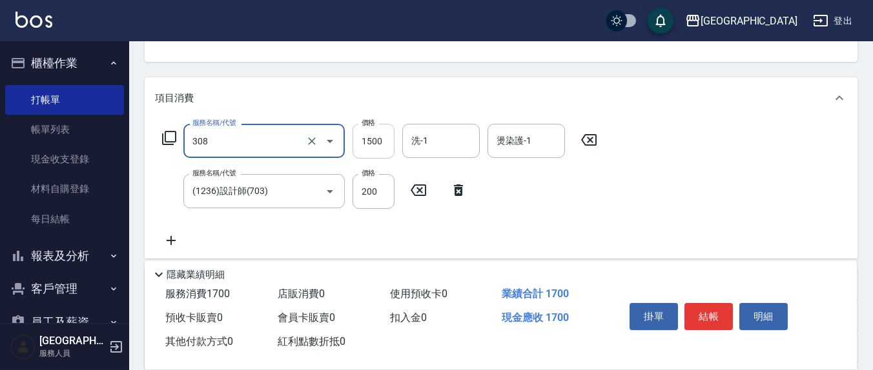
click at [387, 139] on input "1500" at bounding box center [373, 141] width 42 height 35
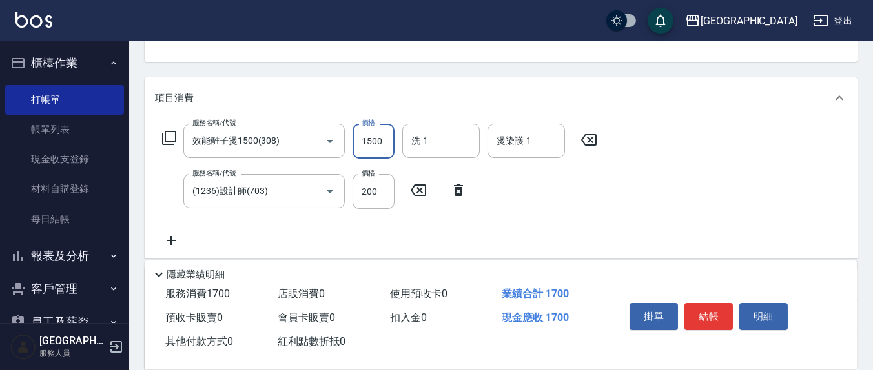
click at [381, 139] on input "1500" at bounding box center [373, 141] width 42 height 35
click at [289, 144] on input "效能離子燙1500(308)" at bounding box center [246, 141] width 114 height 23
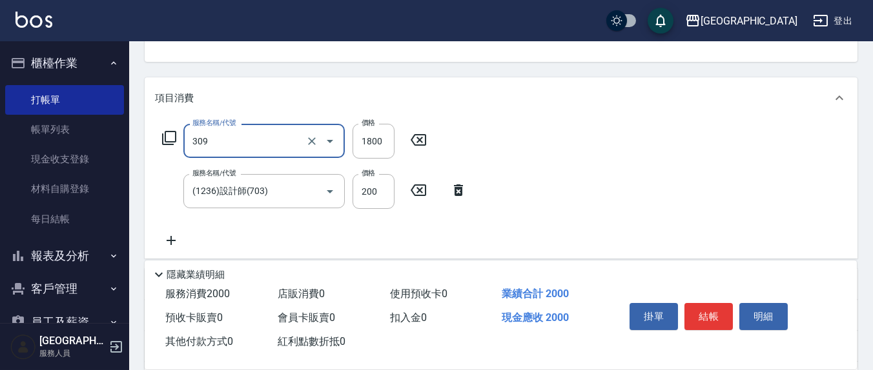
type input "活性碳離子燙1800(309)"
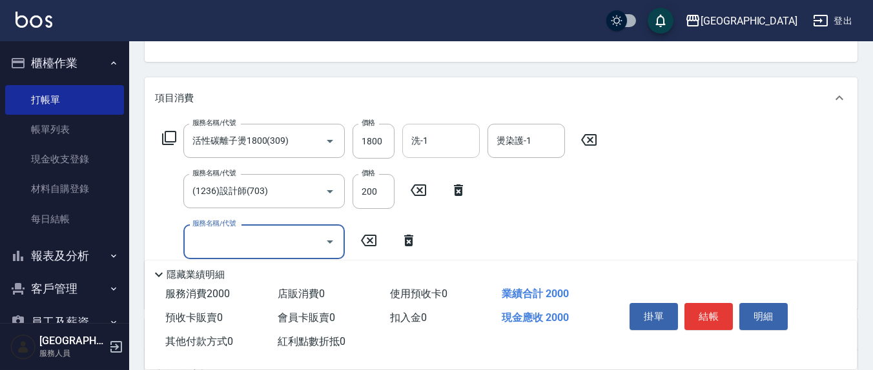
click at [412, 130] on input "洗-1" at bounding box center [441, 141] width 66 height 23
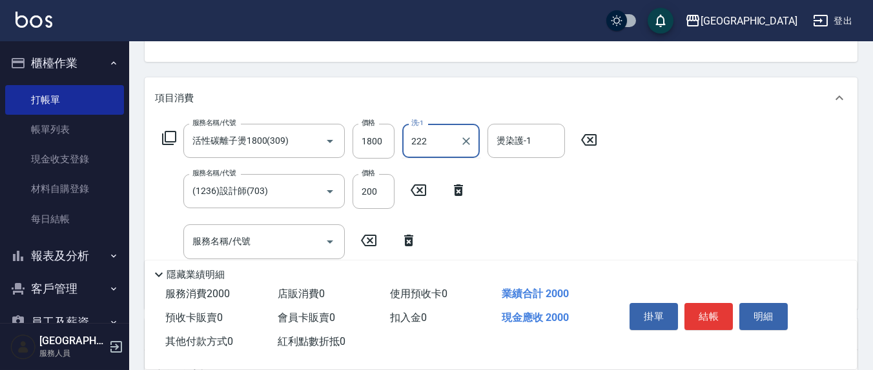
type input "222"
type input "[PERSON_NAME]-22"
click at [466, 139] on input "洗-1" at bounding box center [441, 141] width 66 height 23
type input "[PERSON_NAME]-22"
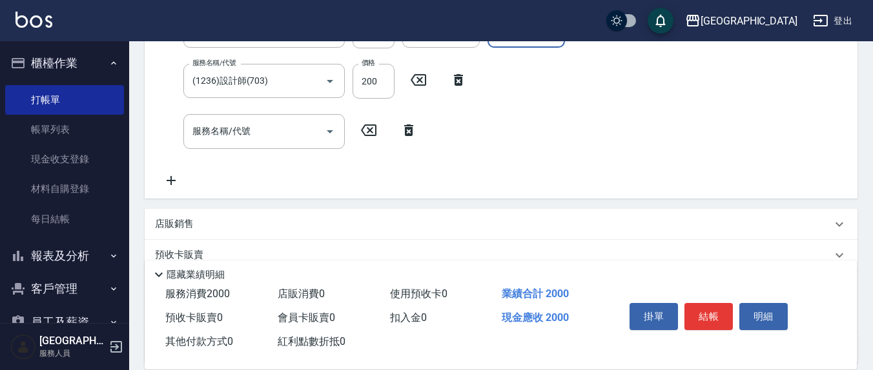
scroll to position [269, 0]
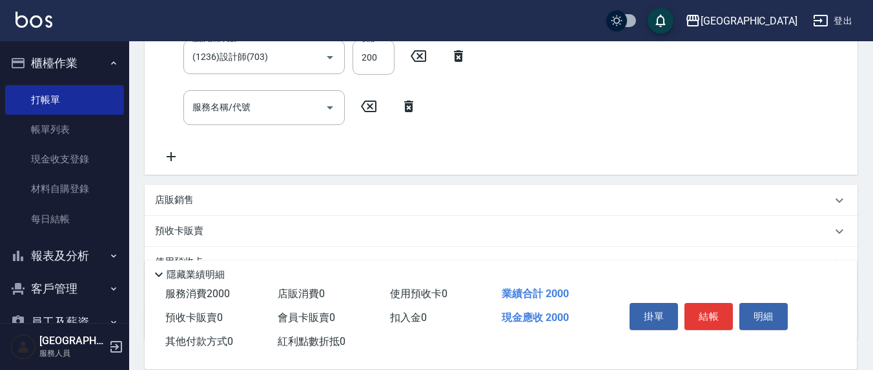
click at [188, 228] on p "預收卡販賣" at bounding box center [179, 232] width 48 height 14
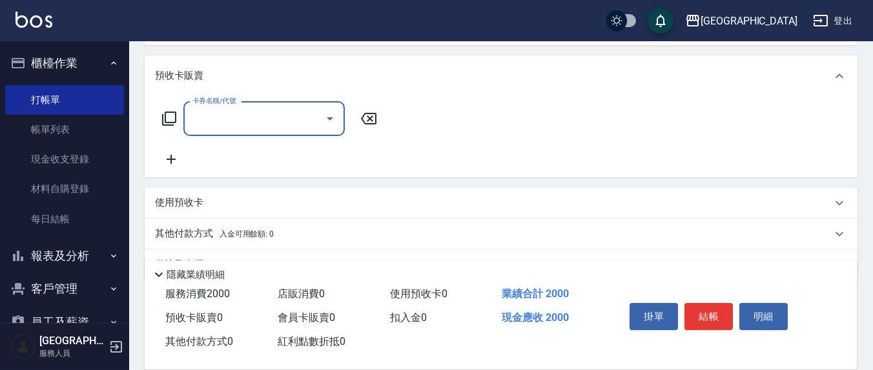
scroll to position [471, 0]
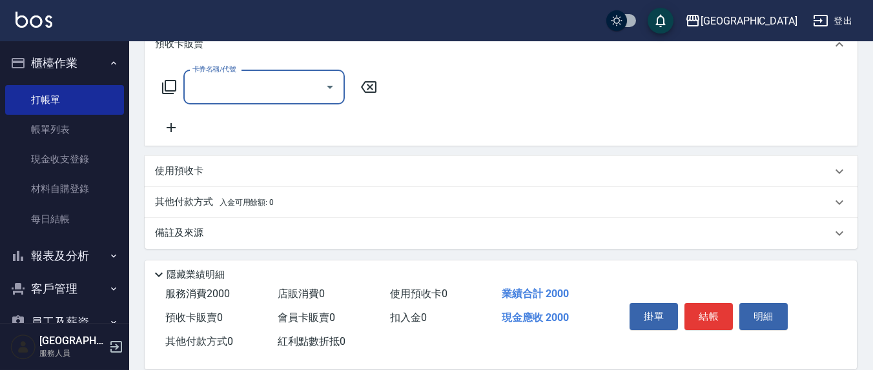
click at [190, 198] on p "其他付款方式 入金可用餘額: 0" at bounding box center [214, 203] width 119 height 14
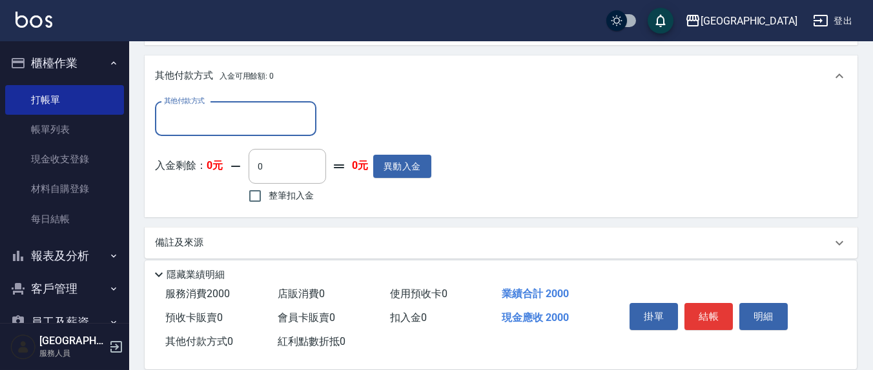
scroll to position [623, 0]
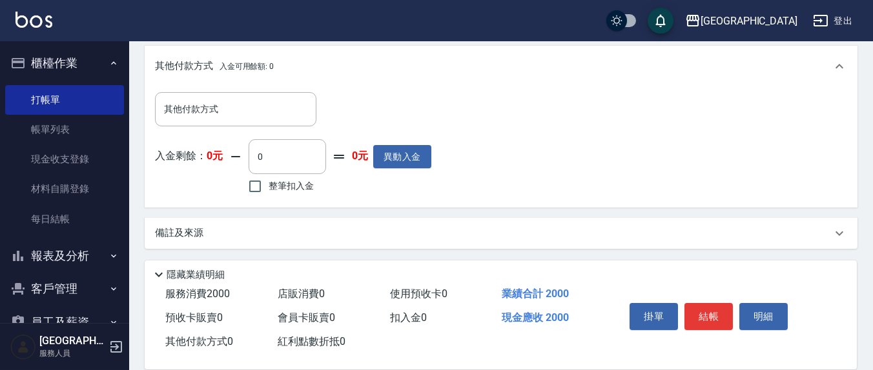
click at [198, 227] on p "備註及來源" at bounding box center [179, 234] width 48 height 14
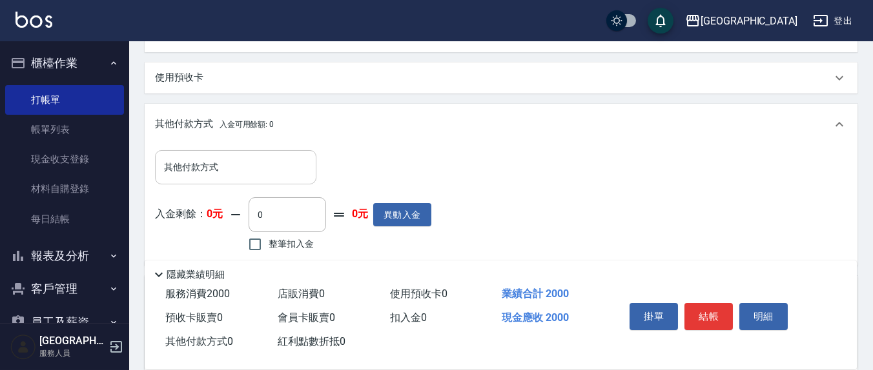
scroll to position [430, 0]
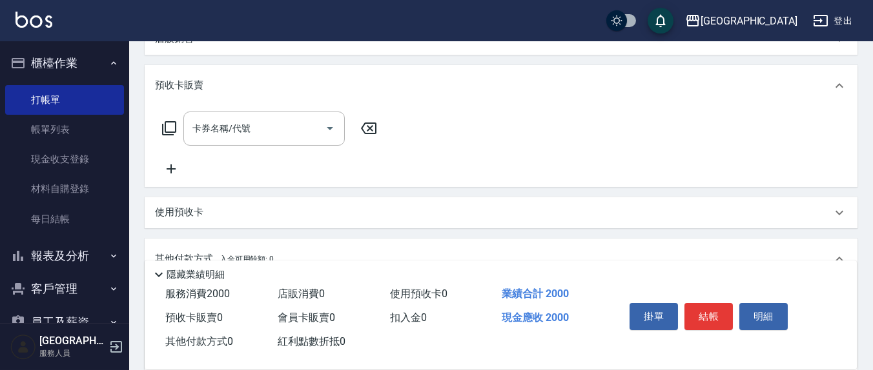
click at [212, 219] on div "使用預收卡" at bounding box center [501, 213] width 713 height 31
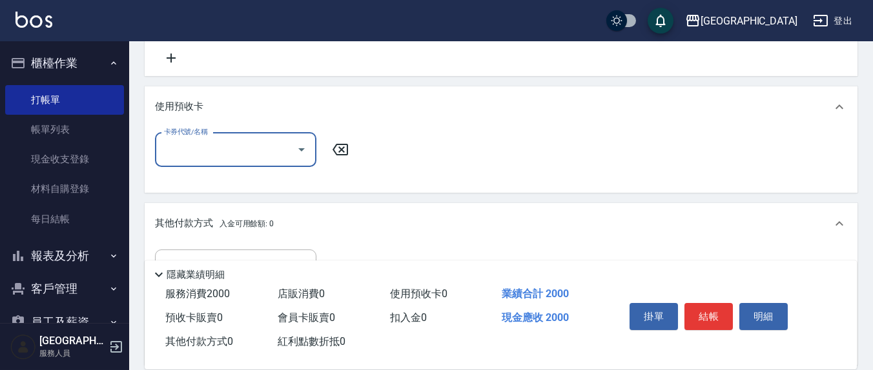
scroll to position [565, 0]
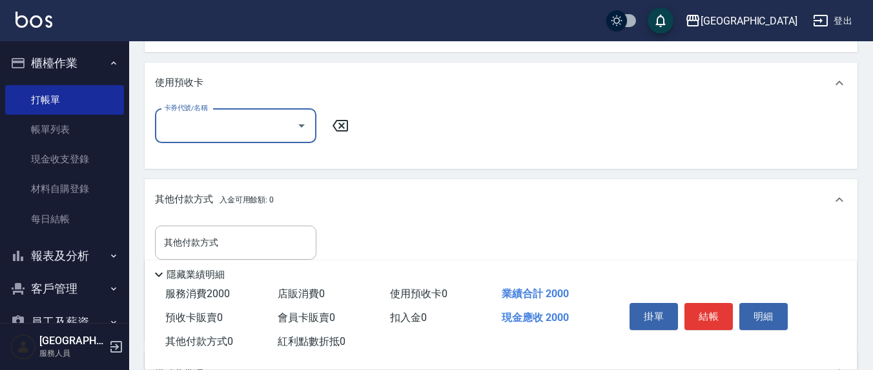
click at [196, 131] on input "卡券代號/名稱" at bounding box center [226, 126] width 130 height 23
click at [234, 129] on input "卡券代號/名稱" at bounding box center [226, 126] width 130 height 23
click at [239, 234] on input "其他付款方式" at bounding box center [236, 243] width 150 height 23
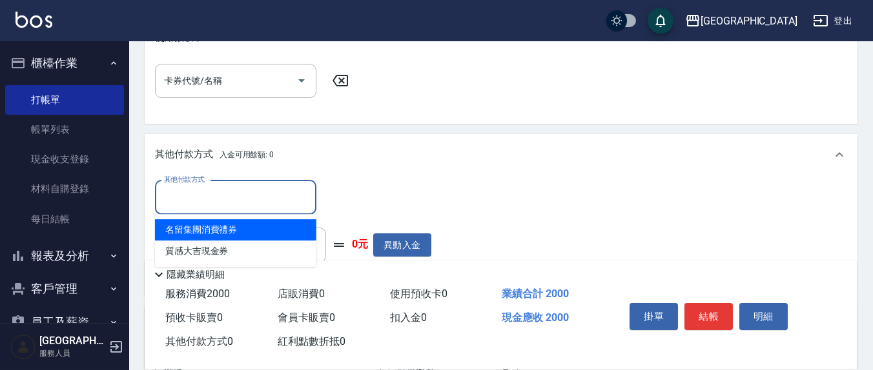
scroll to position [699, 0]
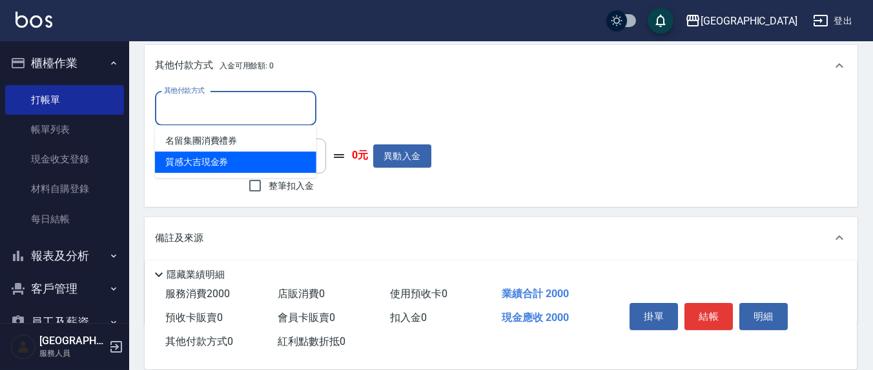
click at [198, 163] on span "質感大吉現金券" at bounding box center [235, 162] width 161 height 21
type input "質感大吉現金券"
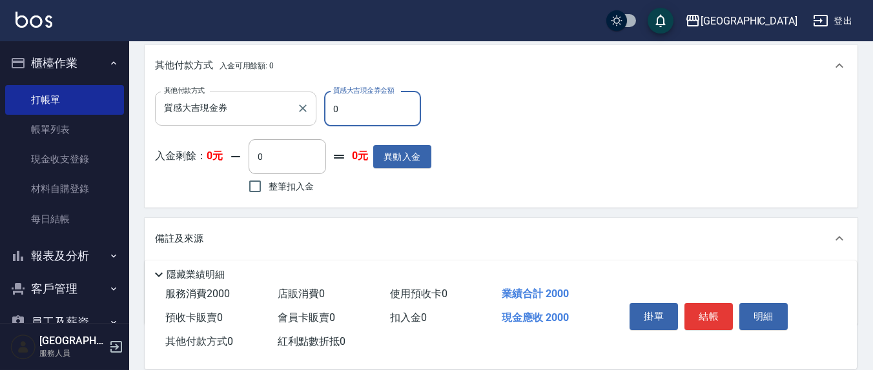
drag, startPoint x: 330, startPoint y: 103, endPoint x: 306, endPoint y: 99, distance: 24.2
click at [324, 103] on input "0" at bounding box center [372, 109] width 97 height 35
type input "500"
click at [452, 189] on div "其他付款方式 質感大吉現金券 其他付款方式 質感大吉現金券金額 500 質感大吉現金券金額 入金剩餘： 0元 0 ​ 整筆扣入金 0元 異動入金" at bounding box center [501, 145] width 692 height 106
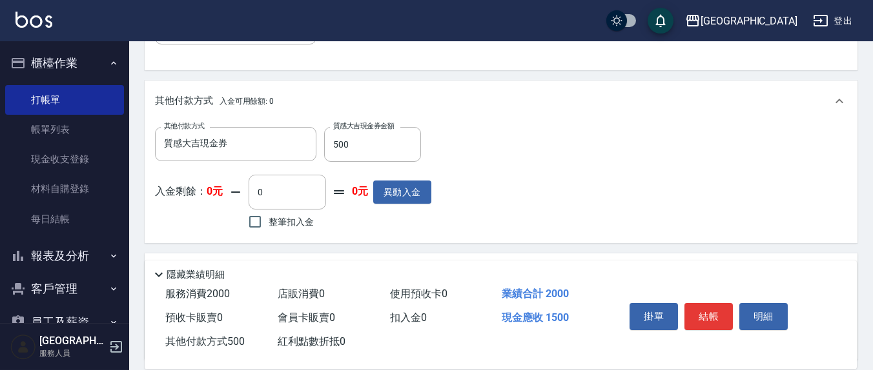
scroll to position [641, 0]
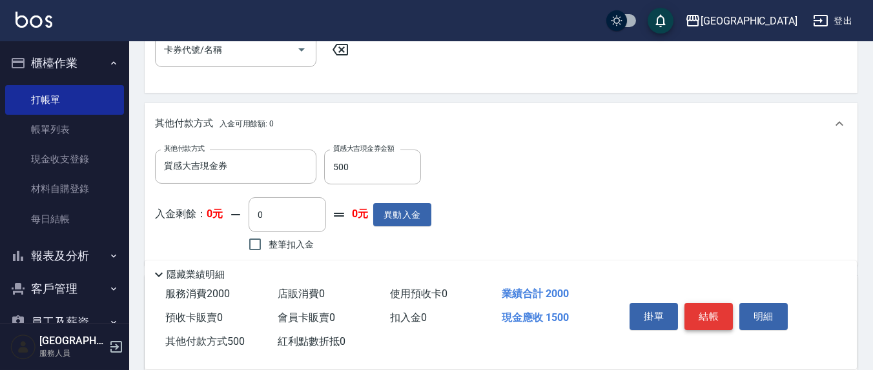
click at [704, 312] on button "結帳" at bounding box center [708, 316] width 48 height 27
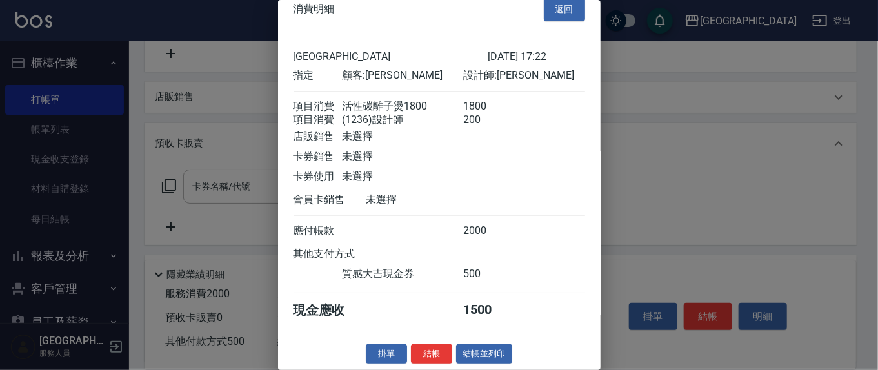
scroll to position [29, 0]
click at [440, 350] on button "結帳" at bounding box center [431, 355] width 41 height 20
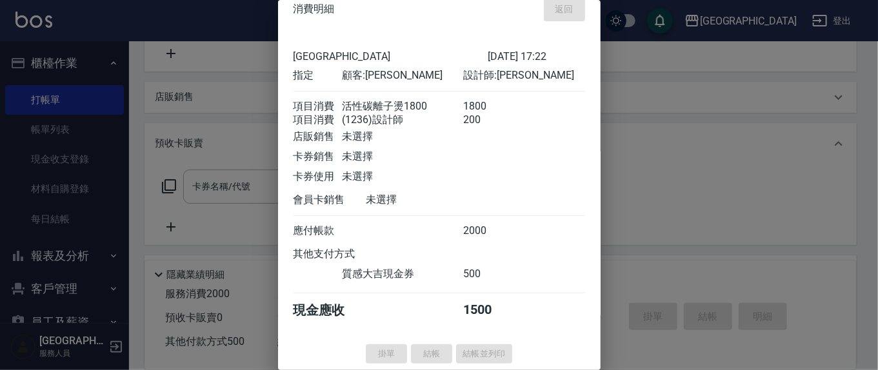
type input "[DATE] 17:24"
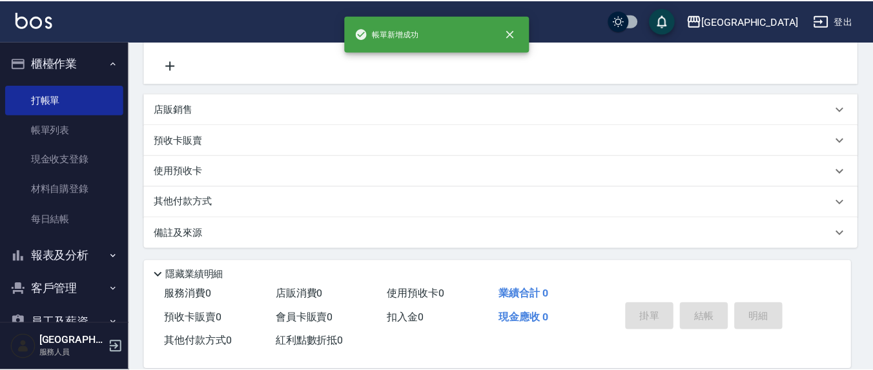
scroll to position [0, 0]
